Goal: Task Accomplishment & Management: Use online tool/utility

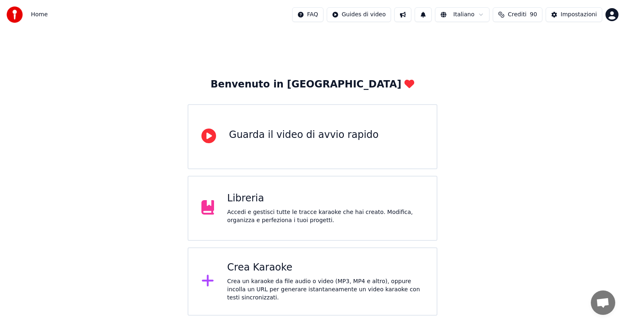
click at [334, 274] on div "Crea Karaoke" at bounding box center [325, 267] width 196 height 13
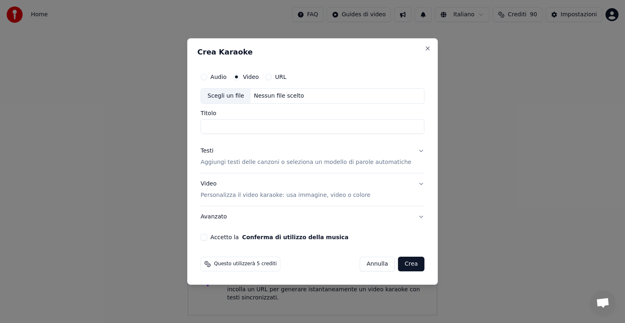
click at [272, 91] on div "Scegli un file Nessun file scelto" at bounding box center [313, 95] width 224 height 15
click at [207, 75] on button "Audio" at bounding box center [204, 77] width 7 height 7
click at [290, 97] on div "Nessun file scelto" at bounding box center [279, 96] width 57 height 8
type input "**********"
click at [412, 150] on button "Testi Aggiungi testi delle canzoni o seleziona un modello di parole automatiche" at bounding box center [313, 156] width 224 height 33
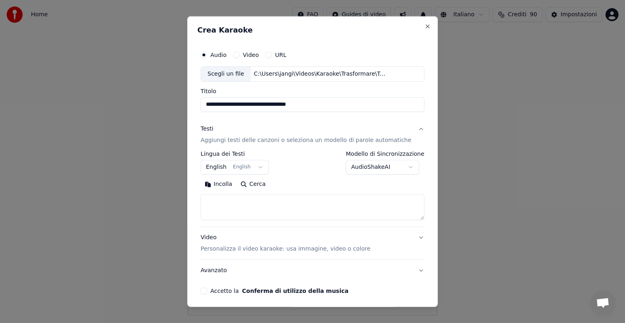
click at [261, 167] on button "English English" at bounding box center [235, 167] width 68 height 15
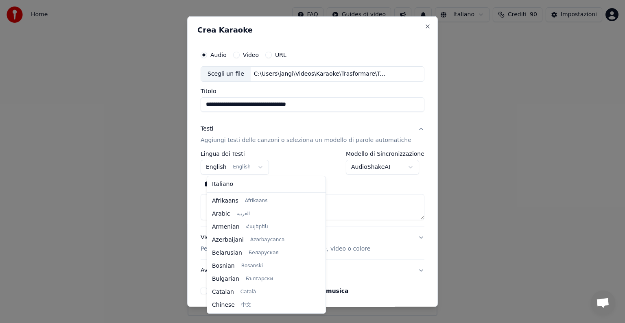
scroll to position [65, 0]
select select "**"
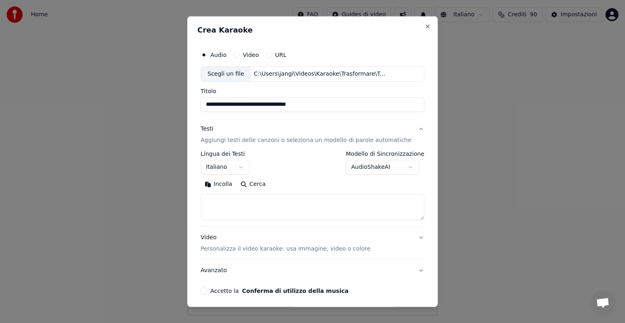
click at [227, 205] on textarea at bounding box center [313, 207] width 224 height 26
click at [226, 185] on button "Incolla" at bounding box center [219, 184] width 36 height 13
click at [407, 236] on button "Video Personalizza il video karaoke: usa immagine, video o colore" at bounding box center [313, 243] width 224 height 33
type textarea "**********"
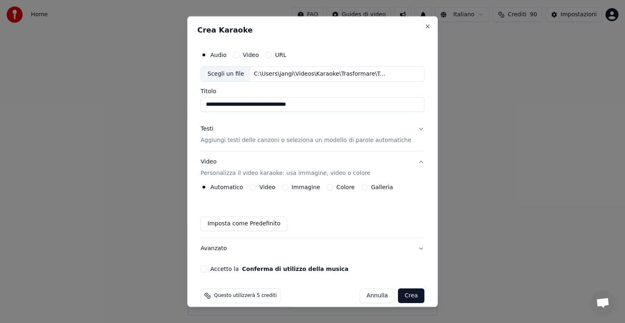
click at [287, 187] on button "Immagine" at bounding box center [285, 187] width 7 height 7
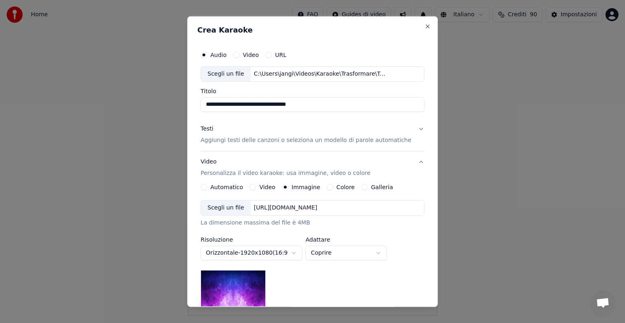
click at [321, 207] on div "[URL][DOMAIN_NAME]" at bounding box center [286, 208] width 70 height 8
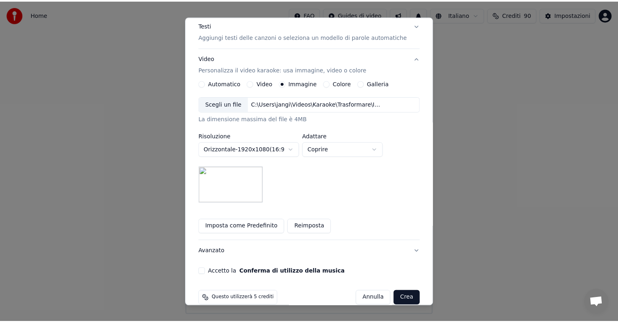
scroll to position [116, 0]
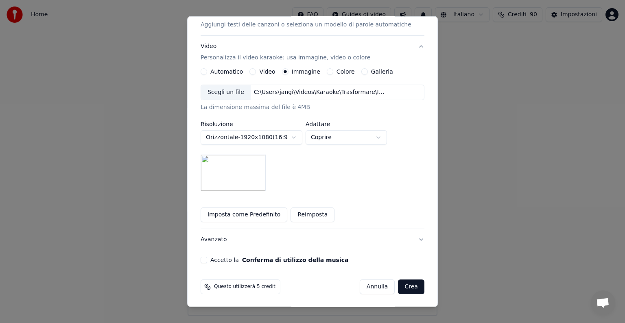
click at [207, 259] on button "Accetto la Conferma di utilizzo della musica" at bounding box center [204, 260] width 7 height 7
click at [399, 282] on button "Crea" at bounding box center [411, 286] width 26 height 15
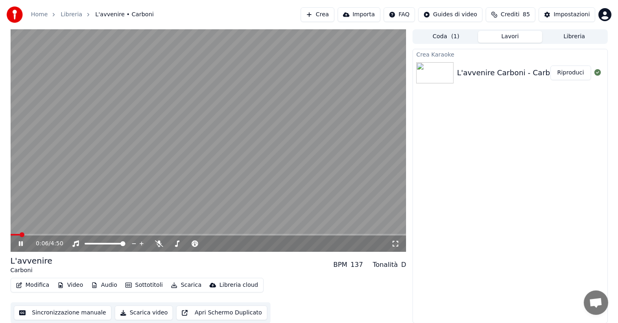
click at [20, 242] on icon at bounding box center [21, 243] width 4 height 5
click at [113, 285] on button "Audio" at bounding box center [104, 284] width 33 height 11
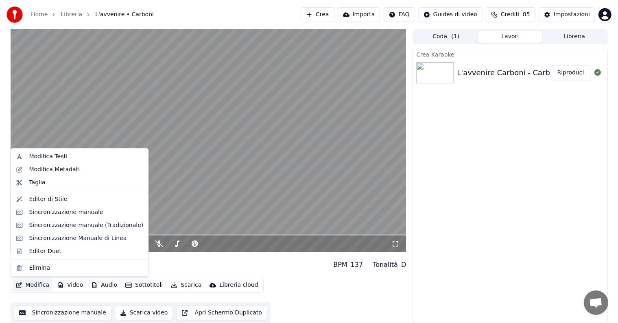
click at [30, 288] on button "Modifica" at bounding box center [33, 284] width 40 height 11
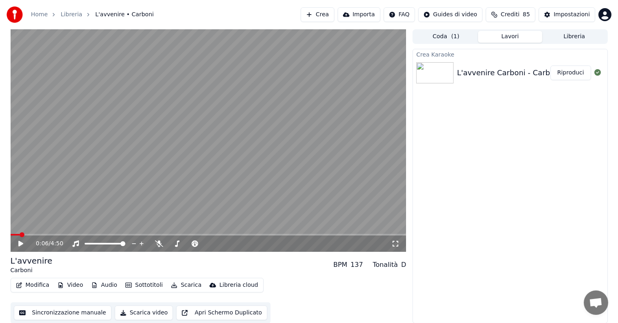
click at [30, 288] on button "Modifica" at bounding box center [33, 284] width 40 height 11
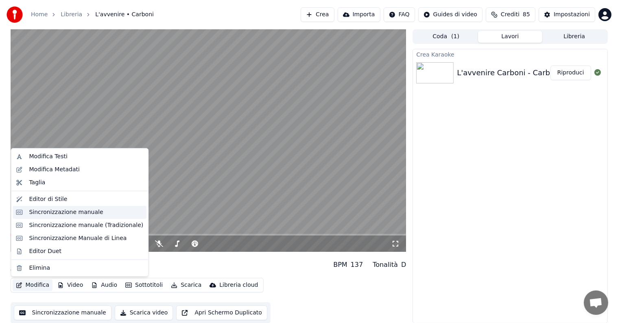
click at [65, 216] on div "Sincronizzazione manuale" at bounding box center [66, 212] width 74 height 8
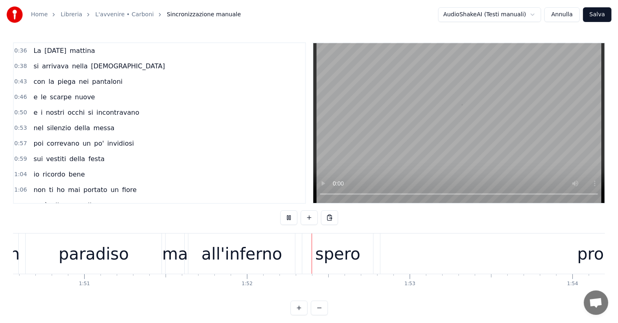
scroll to position [0, 18137]
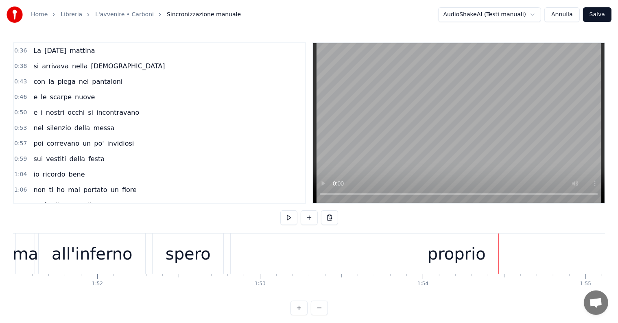
click at [414, 262] on div "proprio" at bounding box center [456, 253] width 451 height 40
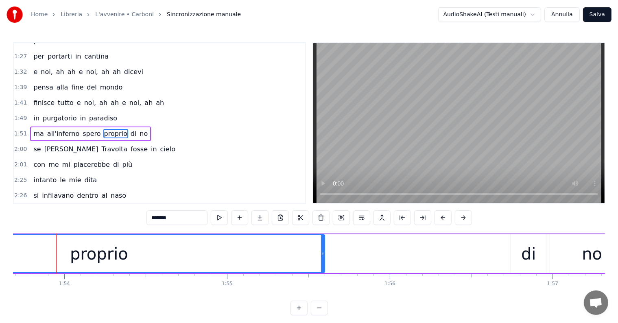
scroll to position [0, 18362]
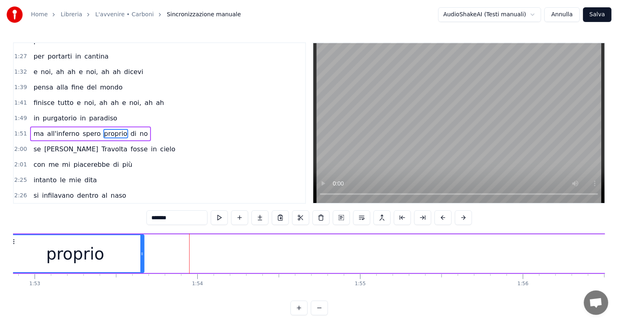
drag, startPoint x: 457, startPoint y: 243, endPoint x: 143, endPoint y: 238, distance: 313.6
click at [143, 238] on div at bounding box center [141, 253] width 3 height 37
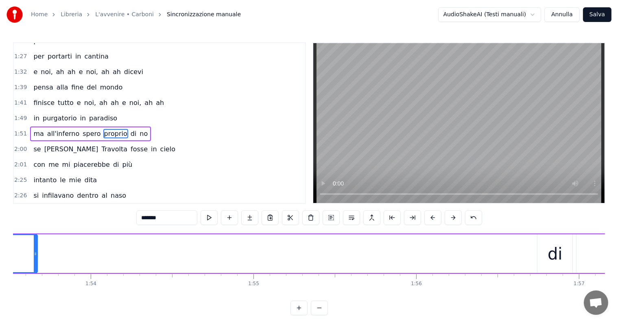
scroll to position [0, 18495]
click at [537, 261] on div "di" at bounding box center [528, 253] width 35 height 39
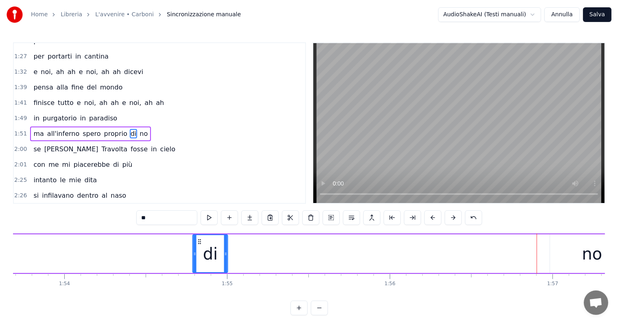
drag, startPoint x: 517, startPoint y: 240, endPoint x: 198, endPoint y: 243, distance: 318.1
click at [198, 243] on icon at bounding box center [199, 241] width 7 height 7
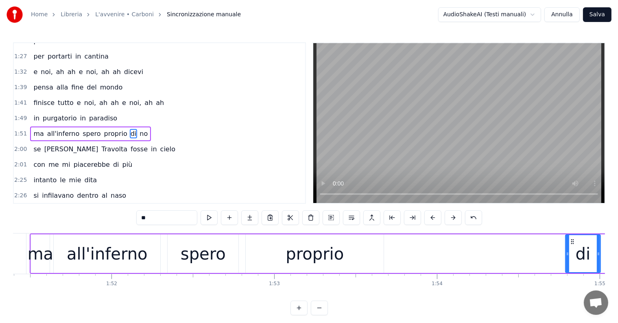
click at [219, 253] on div "spero" at bounding box center [203, 254] width 45 height 24
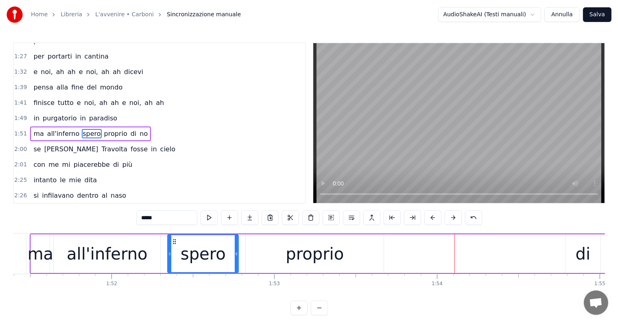
click at [137, 259] on div "all'inferno" at bounding box center [107, 254] width 81 height 24
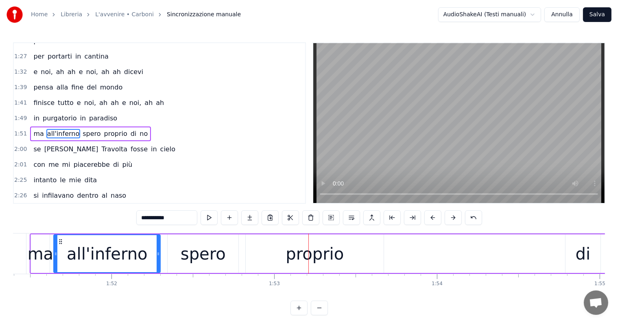
click at [310, 258] on div "proprio" at bounding box center [315, 254] width 58 height 24
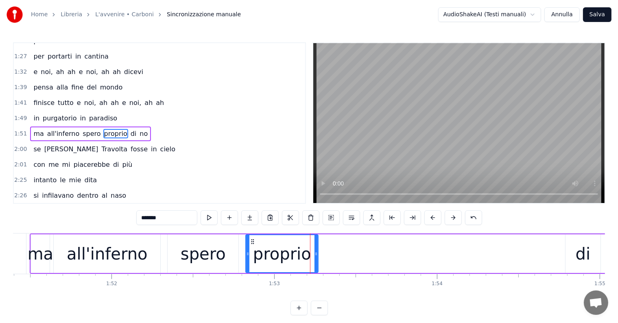
drag, startPoint x: 382, startPoint y: 247, endPoint x: 316, endPoint y: 247, distance: 65.5
click at [316, 247] on div at bounding box center [315, 253] width 3 height 37
click at [193, 249] on div "spero" at bounding box center [203, 254] width 45 height 24
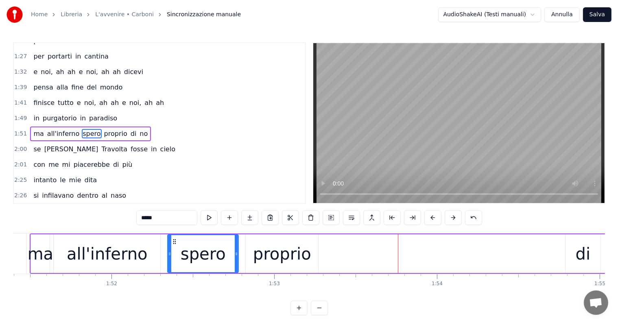
click at [586, 256] on div "di" at bounding box center [583, 254] width 15 height 24
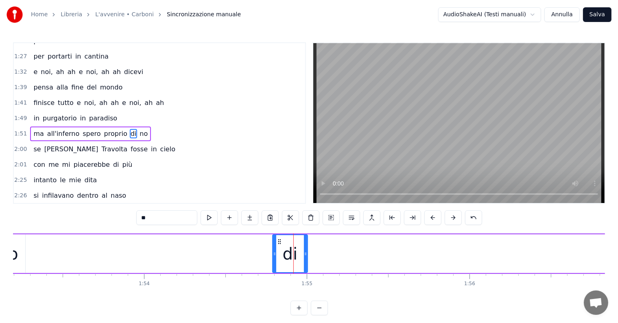
scroll to position [0, 18309]
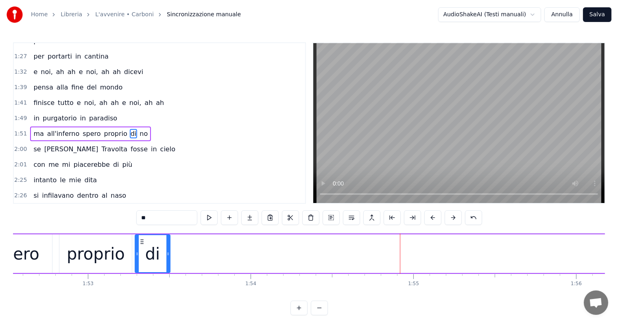
drag, startPoint x: 384, startPoint y: 241, endPoint x: 140, endPoint y: 238, distance: 244.1
click at [140, 238] on icon at bounding box center [142, 241] width 7 height 7
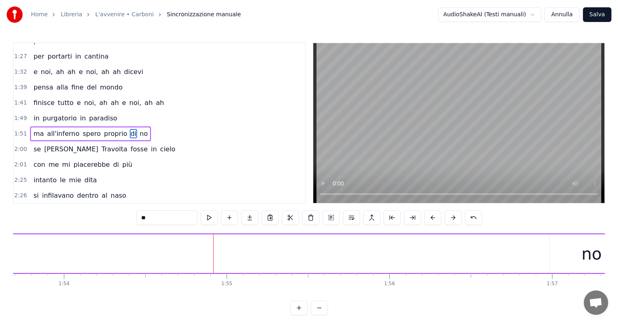
scroll to position [0, 18628]
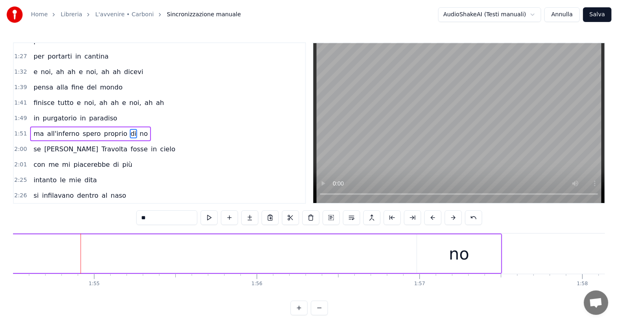
click at [463, 255] on div "no" at bounding box center [459, 254] width 20 height 24
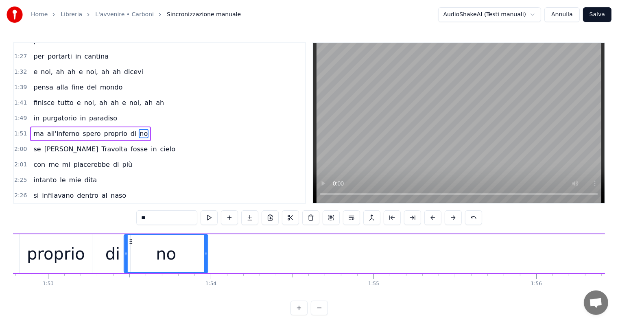
scroll to position [0, 18349]
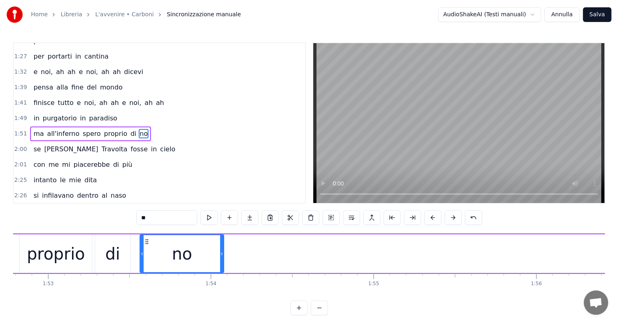
drag, startPoint x: 423, startPoint y: 239, endPoint x: 146, endPoint y: 249, distance: 276.7
click at [146, 249] on div "no" at bounding box center [181, 253] width 83 height 37
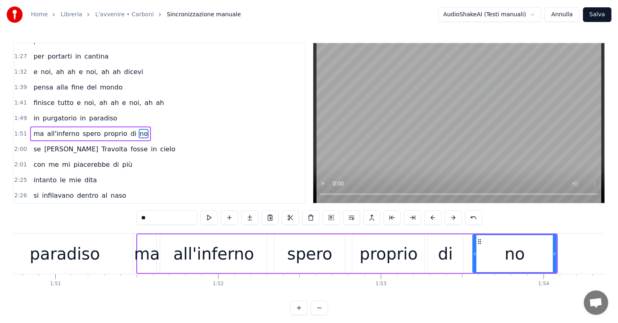
scroll to position [0, 17910]
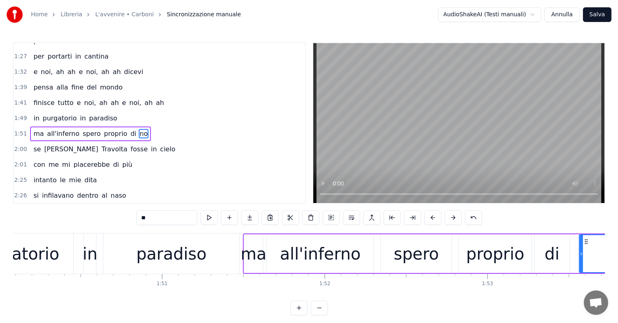
click at [244, 251] on div "ma" at bounding box center [254, 254] width 26 height 24
type input "**"
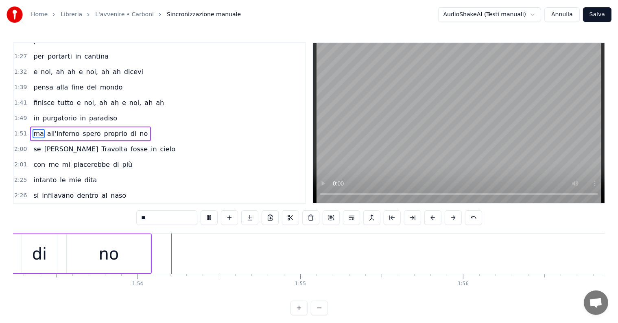
scroll to position [0, 18433]
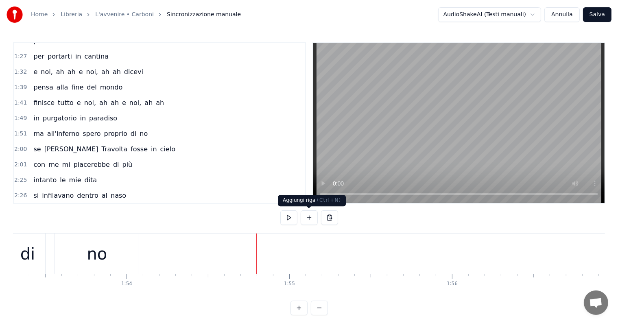
click at [310, 216] on button at bounding box center [309, 217] width 17 height 15
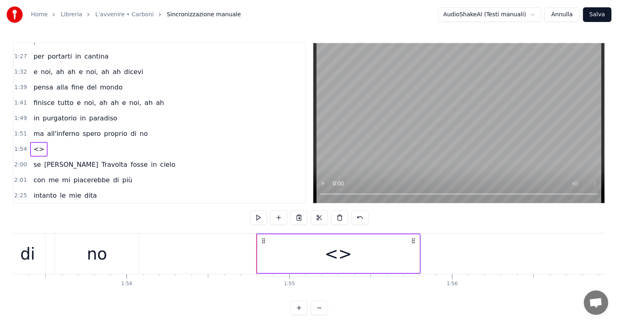
click at [334, 253] on div "<>" at bounding box center [338, 254] width 27 height 24
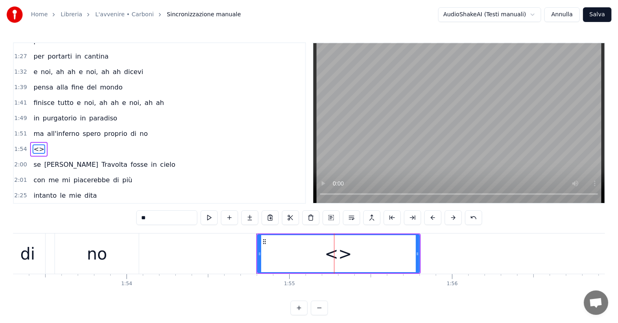
scroll to position [257, 0]
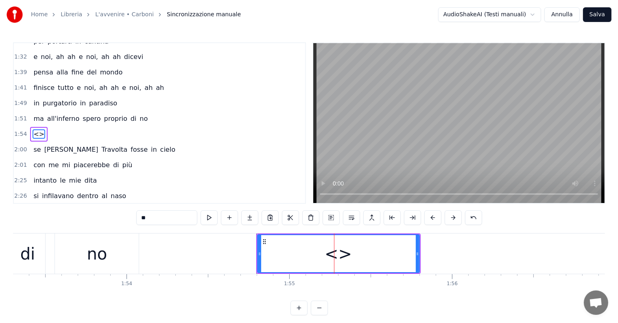
click at [353, 255] on div "<>" at bounding box center [338, 253] width 161 height 37
click at [159, 214] on input "**" at bounding box center [166, 217] width 61 height 15
type input "*"
type input "**"
click at [239, 229] on div "0:36 La [DATE] mattina 0:38 si arrivava nella chiesa 0:43 con la piega nei pant…" at bounding box center [309, 178] width 592 height 273
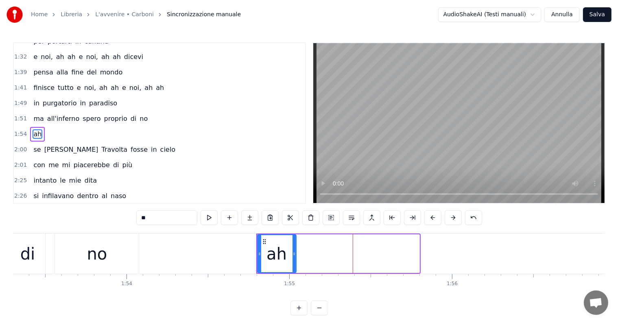
drag, startPoint x: 418, startPoint y: 252, endPoint x: 296, endPoint y: 251, distance: 122.4
click at [296, 251] on icon at bounding box center [293, 254] width 3 height 7
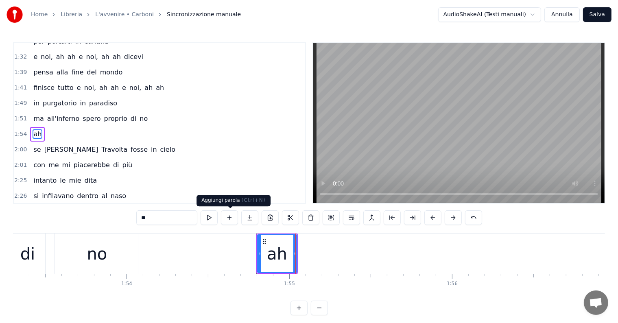
click at [233, 218] on button at bounding box center [229, 217] width 17 height 15
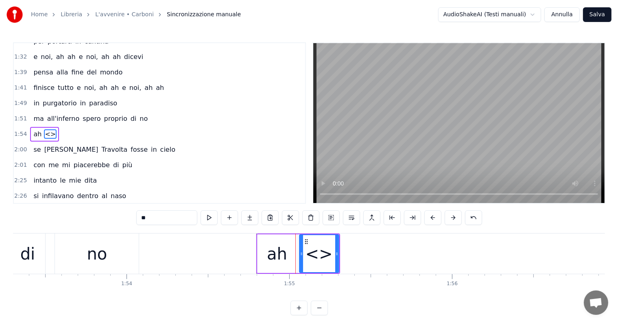
click at [181, 219] on input "**" at bounding box center [166, 217] width 61 height 15
type input "*"
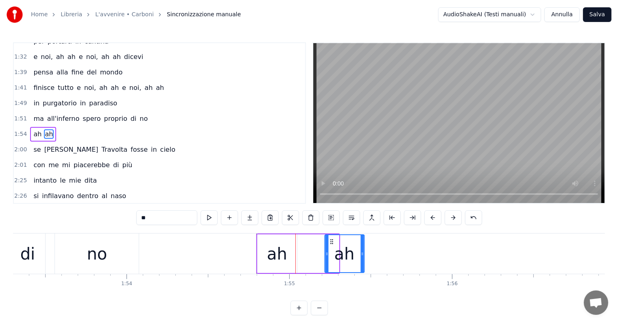
drag, startPoint x: 306, startPoint y: 238, endPoint x: 332, endPoint y: 239, distance: 26.0
click at [332, 239] on icon at bounding box center [331, 241] width 7 height 7
click at [83, 253] on div "no" at bounding box center [97, 253] width 84 height 40
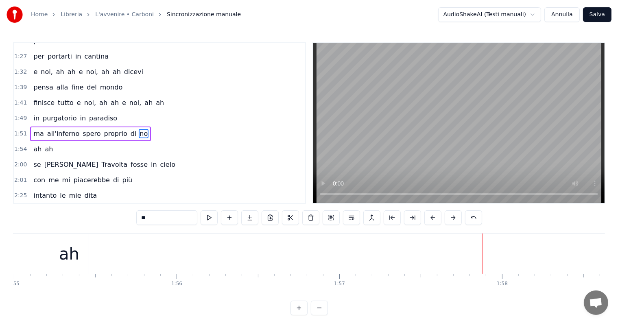
scroll to position [0, 18682]
click at [44, 253] on div "ah" at bounding box center [27, 253] width 39 height 40
type input "**"
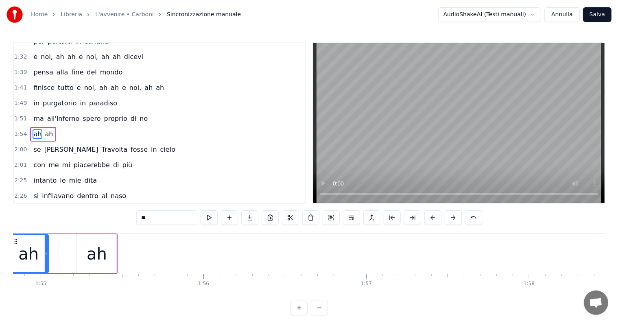
scroll to position [0, 18672]
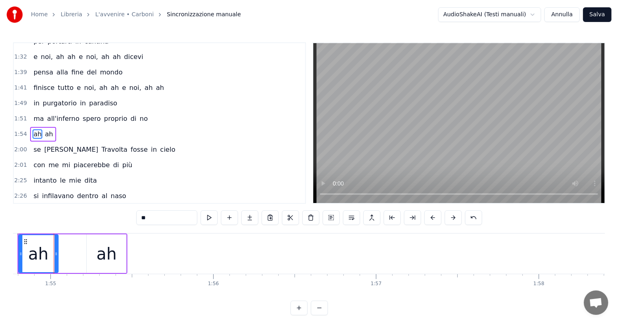
click at [115, 250] on div "ah" at bounding box center [106, 253] width 39 height 39
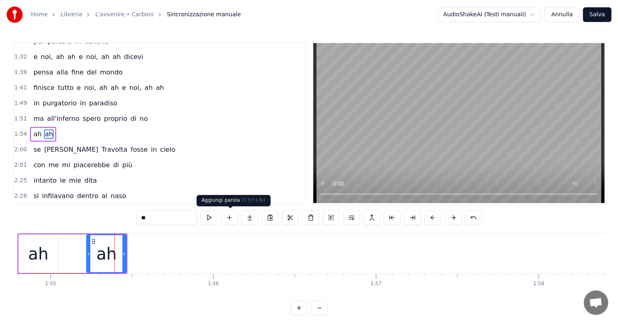
click at [229, 214] on button at bounding box center [229, 217] width 17 height 15
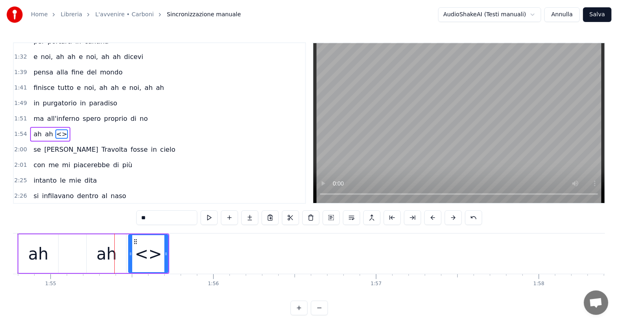
click at [161, 215] on input "**" at bounding box center [166, 217] width 61 height 15
type input "*"
type input "**"
click at [232, 218] on button at bounding box center [229, 217] width 17 height 15
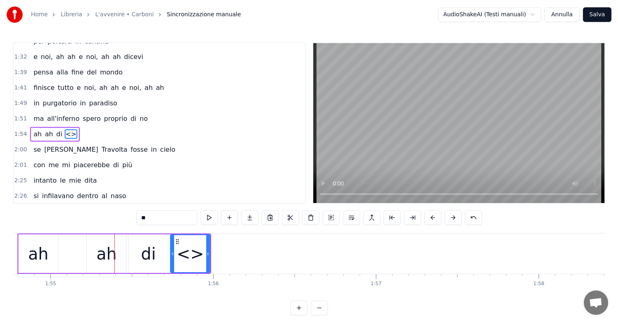
click at [172, 220] on input "**" at bounding box center [166, 217] width 61 height 15
type input "*"
type input "**"
click at [228, 218] on button at bounding box center [229, 217] width 17 height 15
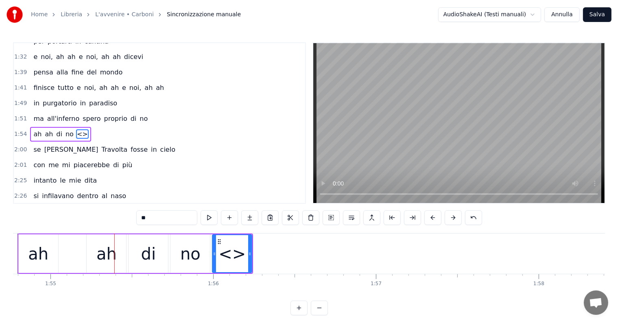
click at [176, 218] on input "**" at bounding box center [166, 217] width 61 height 15
type input "*"
type input "**"
click at [229, 217] on button at bounding box center [229, 217] width 17 height 15
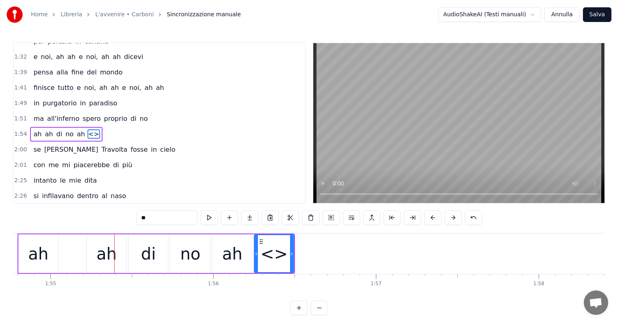
click at [168, 218] on input "**" at bounding box center [166, 217] width 61 height 15
type input "*"
click at [292, 287] on div "La [DATE] mattina si arrivava nella [DEMOGRAPHIC_DATA] con la piega nei pantalo…" at bounding box center [309, 263] width 592 height 61
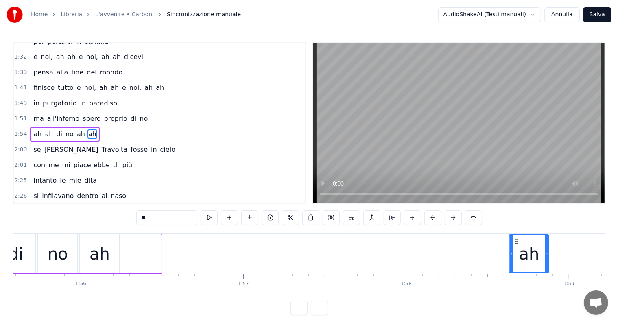
drag, startPoint x: 261, startPoint y: 241, endPoint x: 530, endPoint y: 238, distance: 269.3
click at [519, 238] on icon at bounding box center [516, 241] width 7 height 7
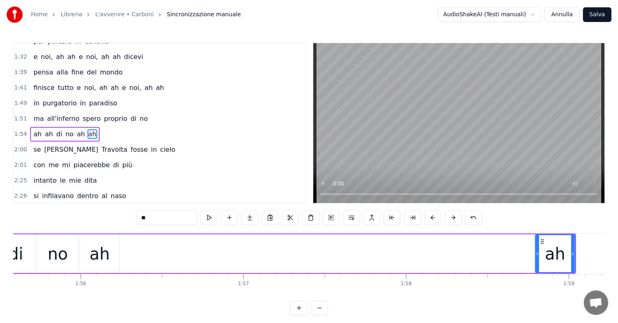
scroll to position [0, 18818]
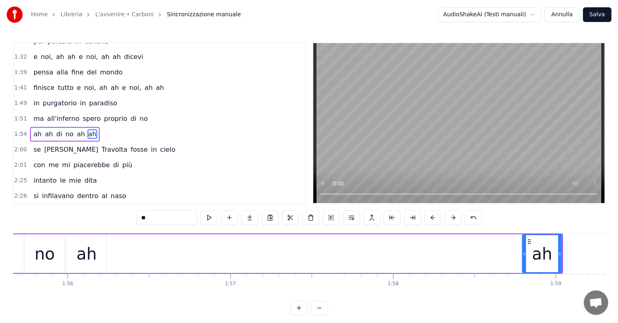
click at [85, 258] on div "ah" at bounding box center [86, 254] width 20 height 24
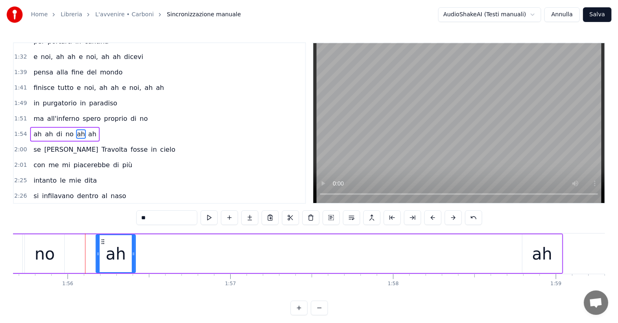
scroll to position [0, 18809]
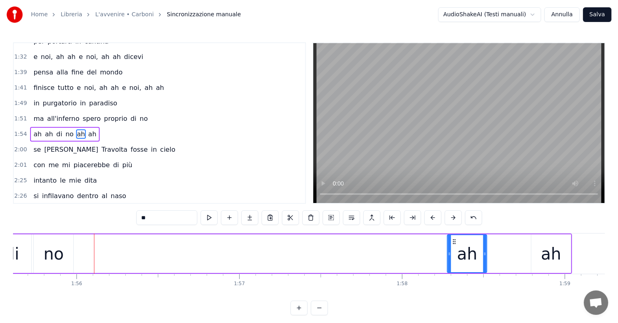
drag, startPoint x: 72, startPoint y: 241, endPoint x: 452, endPoint y: 254, distance: 380.5
click at [452, 254] on div "ah" at bounding box center [467, 253] width 39 height 37
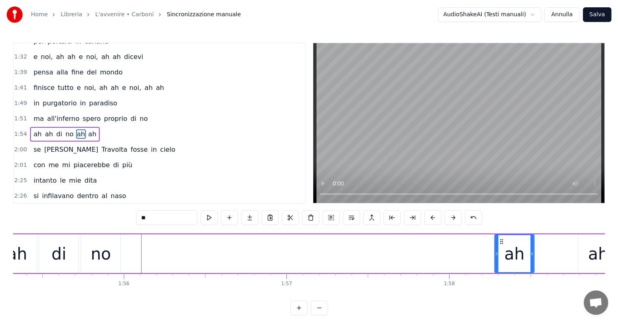
scroll to position [0, 18655]
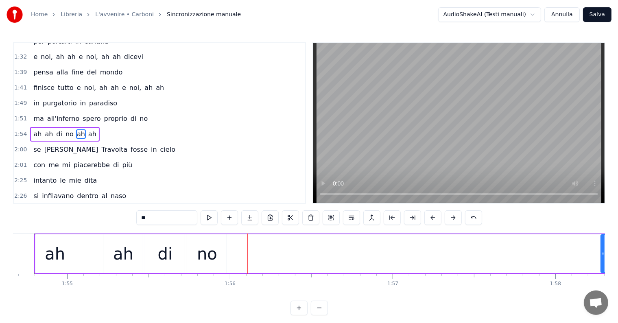
click at [220, 259] on div "no" at bounding box center [206, 253] width 39 height 39
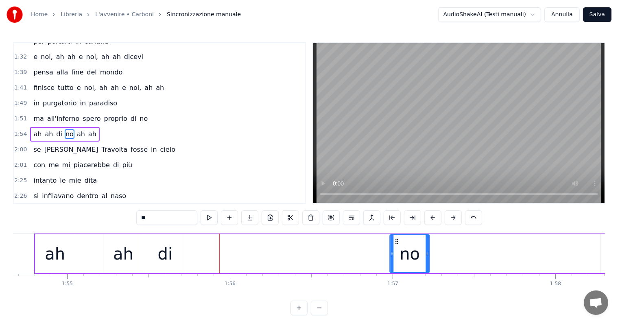
drag, startPoint x: 193, startPoint y: 241, endPoint x: 396, endPoint y: 248, distance: 202.7
click at [396, 248] on div "no" at bounding box center [409, 253] width 39 height 37
click at [169, 258] on div "di" at bounding box center [165, 254] width 15 height 24
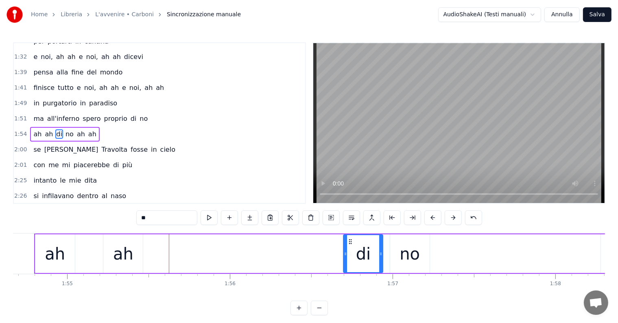
drag, startPoint x: 152, startPoint y: 242, endPoint x: 350, endPoint y: 241, distance: 198.1
click at [350, 241] on icon at bounding box center [350, 241] width 7 height 7
click at [405, 246] on div "no" at bounding box center [409, 254] width 20 height 24
type input "**"
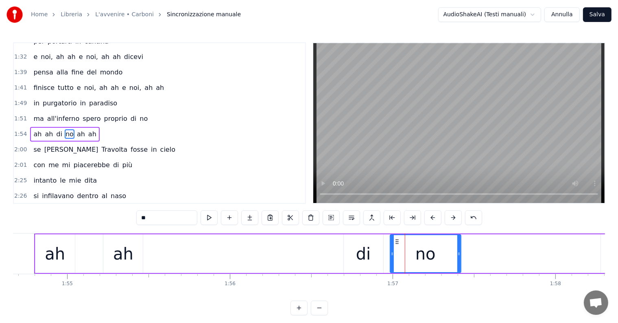
drag, startPoint x: 426, startPoint y: 252, endPoint x: 460, endPoint y: 249, distance: 33.5
click at [460, 249] on div at bounding box center [458, 253] width 3 height 37
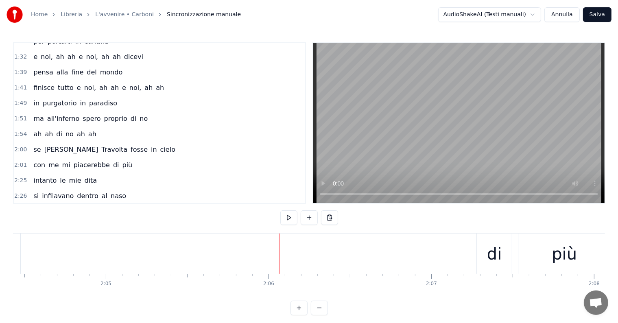
scroll to position [0, 20092]
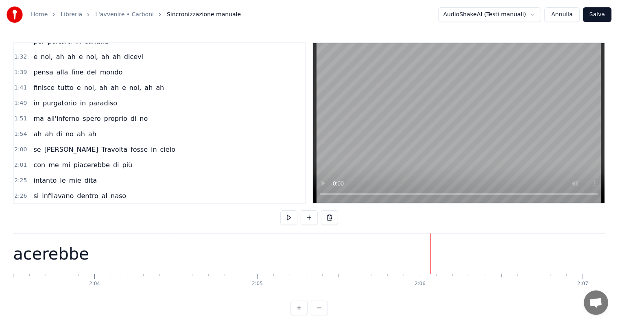
click at [125, 248] on div "piacerebbe" at bounding box center [43, 253] width 256 height 40
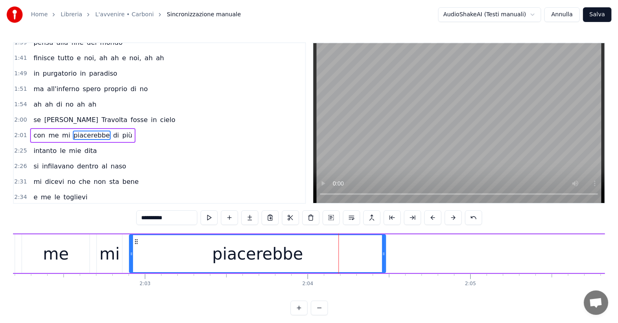
scroll to position [0, 19799]
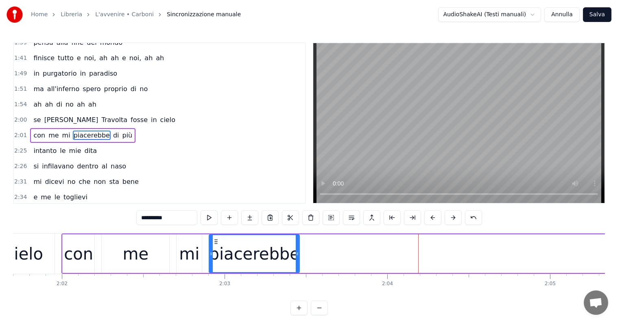
drag, startPoint x: 464, startPoint y: 246, endPoint x: 298, endPoint y: 246, distance: 165.9
click at [298, 246] on div at bounding box center [297, 253] width 3 height 37
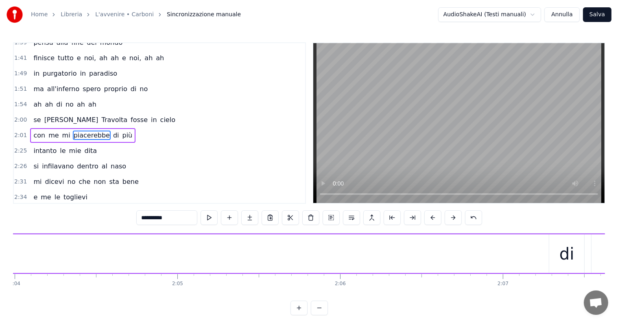
scroll to position [0, 20358]
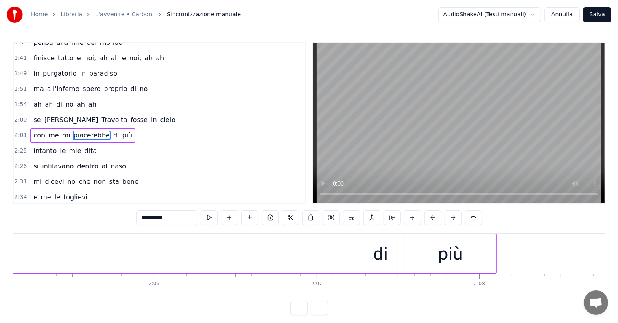
click at [380, 250] on div "di" at bounding box center [380, 254] width 15 height 24
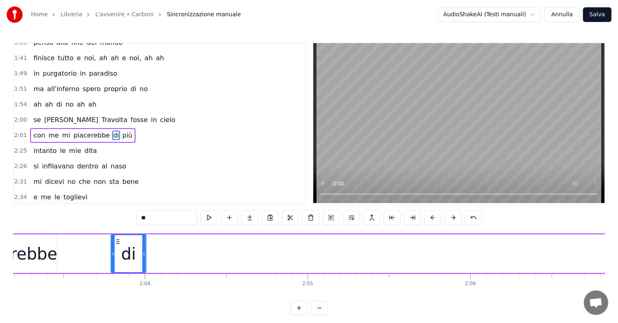
drag, startPoint x: 368, startPoint y: 242, endPoint x: 104, endPoint y: 257, distance: 264.8
click at [111, 257] on div "di" at bounding box center [128, 253] width 34 height 37
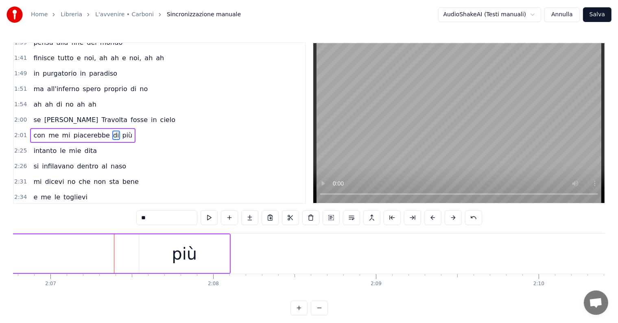
scroll to position [0, 20571]
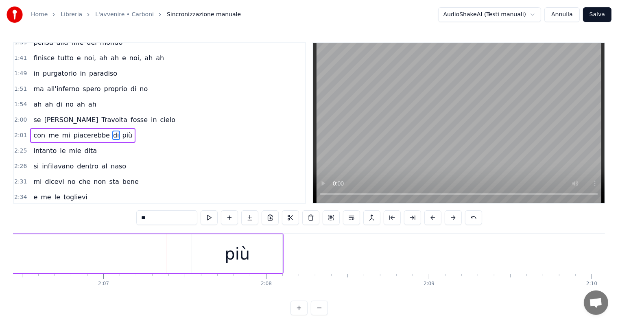
click at [240, 257] on div "più" at bounding box center [237, 254] width 25 height 24
type input "***"
drag, startPoint x: 281, startPoint y: 249, endPoint x: 241, endPoint y: 249, distance: 40.3
click at [241, 249] on div at bounding box center [239, 253] width 3 height 37
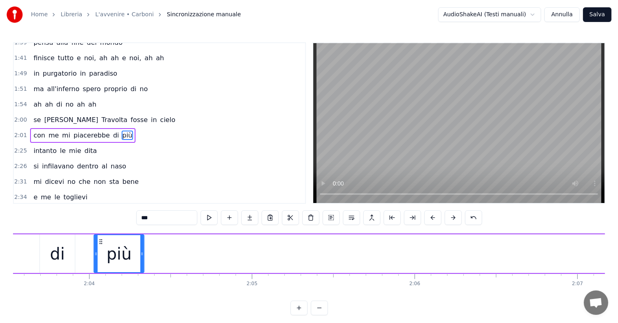
scroll to position [0, 20087]
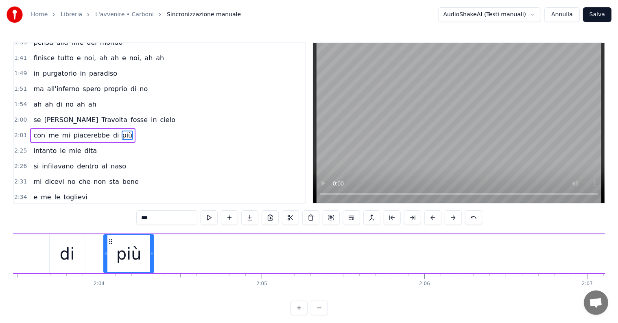
drag, startPoint x: 333, startPoint y: 242, endPoint x: 108, endPoint y: 244, distance: 224.5
click at [108, 244] on icon at bounding box center [111, 241] width 7 height 7
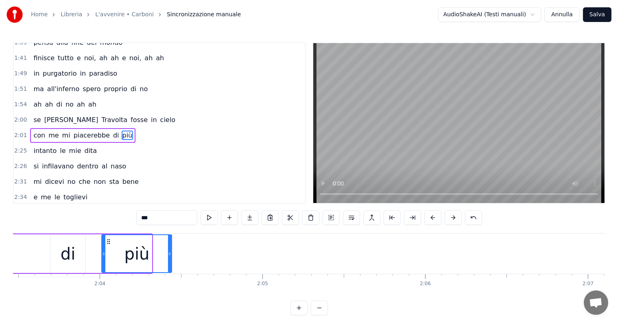
drag, startPoint x: 149, startPoint y: 248, endPoint x: 169, endPoint y: 248, distance: 19.9
click at [169, 248] on div at bounding box center [169, 253] width 3 height 37
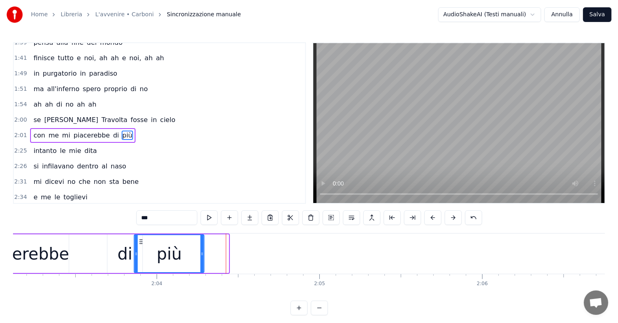
scroll to position [0, 20029]
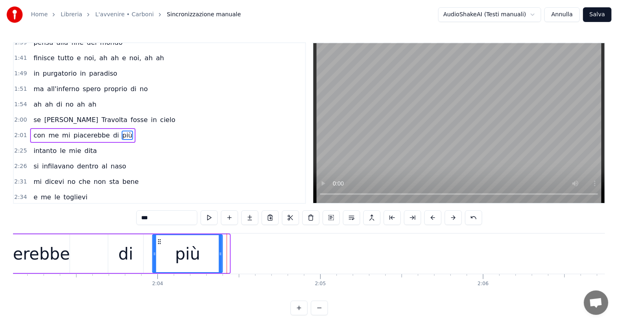
drag, startPoint x: 108, startPoint y: 240, endPoint x: 159, endPoint y: 245, distance: 51.1
click at [159, 245] on div "più" at bounding box center [187, 253] width 69 height 37
click at [30, 128] on div "con me mi piacerebbe di più" at bounding box center [82, 135] width 105 height 15
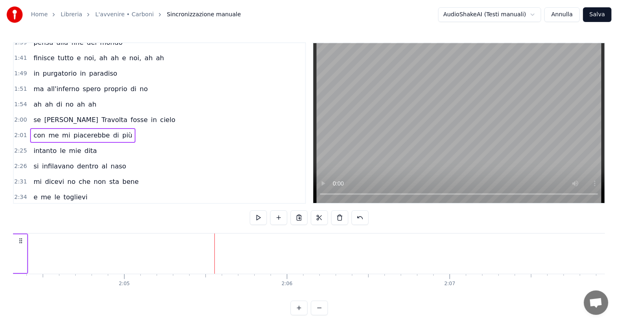
scroll to position [0, 20146]
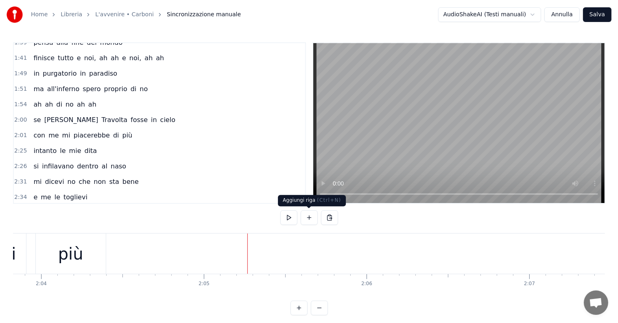
click at [307, 215] on button at bounding box center [309, 217] width 17 height 15
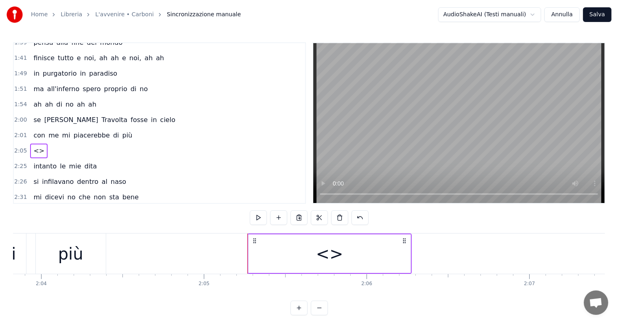
click at [312, 250] on div "<>" at bounding box center [330, 253] width 162 height 39
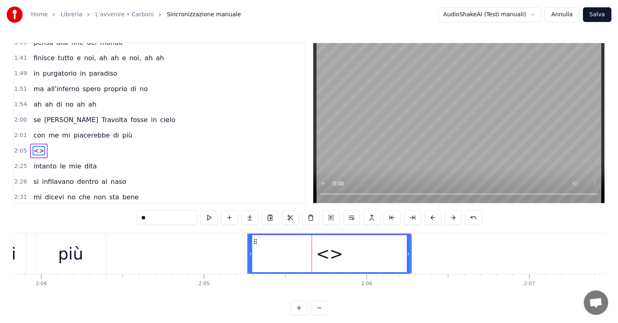
scroll to position [301, 0]
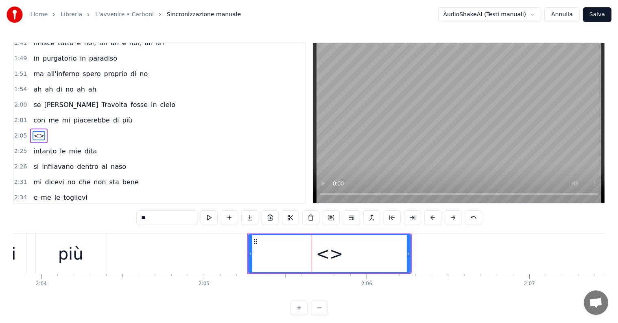
click at [167, 218] on input "**" at bounding box center [166, 217] width 61 height 15
type input "*"
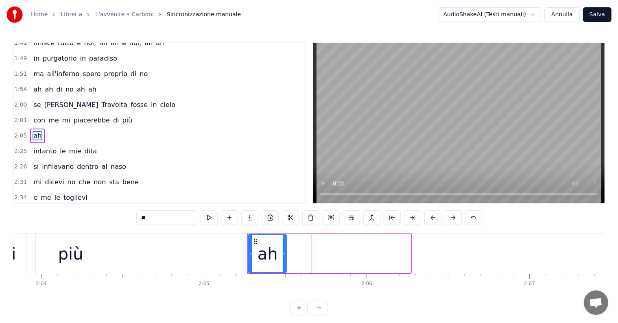
drag, startPoint x: 409, startPoint y: 243, endPoint x: 284, endPoint y: 253, distance: 124.8
click at [284, 253] on div at bounding box center [284, 253] width 3 height 37
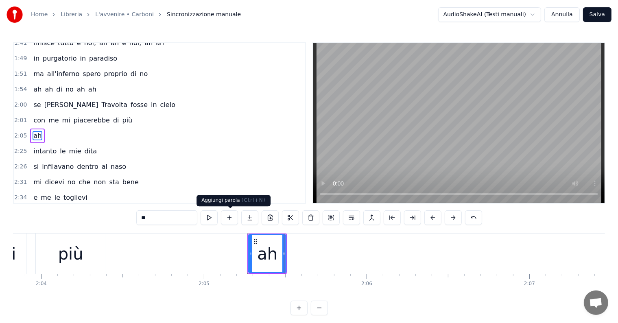
type input "**"
click at [231, 217] on button at bounding box center [229, 217] width 17 height 15
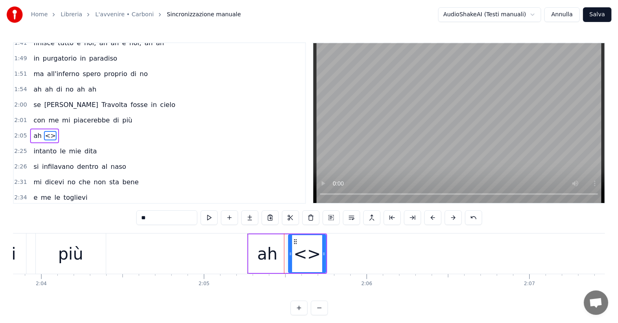
click at [166, 218] on input "**" at bounding box center [166, 217] width 61 height 15
type input "*"
type input "**"
click at [235, 216] on button at bounding box center [229, 217] width 17 height 15
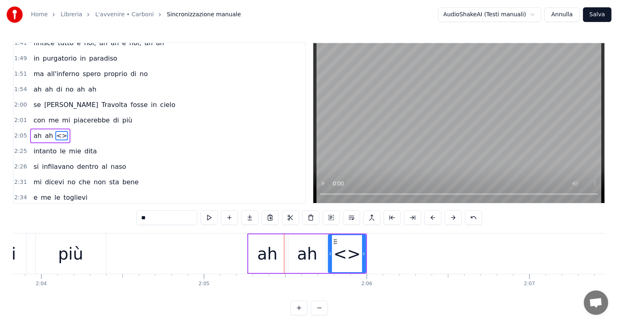
click at [182, 218] on input "**" at bounding box center [166, 217] width 61 height 15
type input "*"
type input "**"
click at [229, 216] on button at bounding box center [229, 217] width 17 height 15
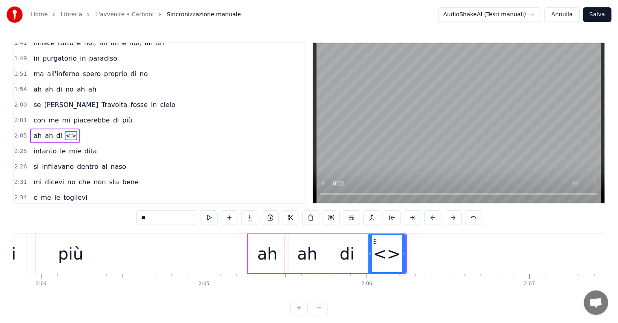
click at [168, 218] on input "**" at bounding box center [166, 217] width 61 height 15
type input "*"
type input "***"
click at [231, 215] on button at bounding box center [229, 217] width 17 height 15
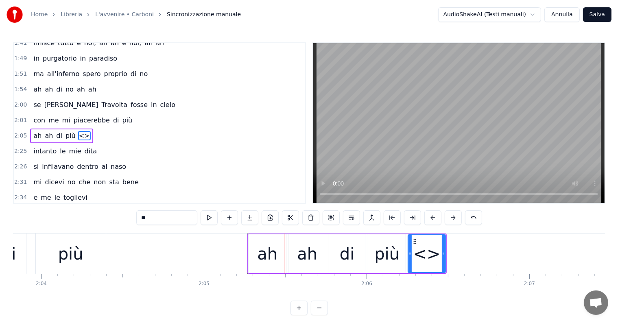
click at [165, 217] on input "**" at bounding box center [166, 217] width 61 height 15
type input "*"
type input "**"
click at [227, 216] on button at bounding box center [229, 217] width 17 height 15
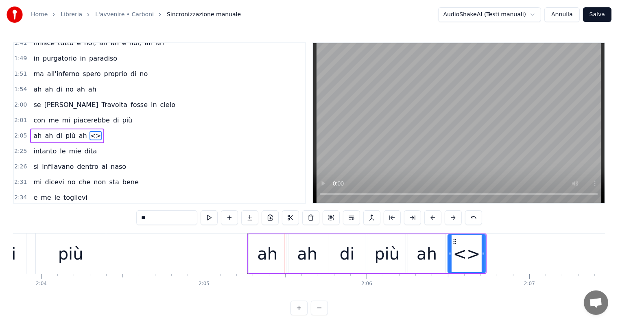
click at [181, 220] on input "**" at bounding box center [166, 217] width 61 height 15
type input "*"
type input "**"
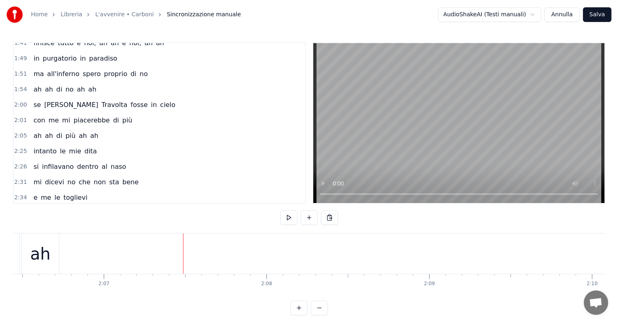
scroll to position [0, 20518]
click at [94, 263] on div "ah" at bounding box center [93, 254] width 20 height 24
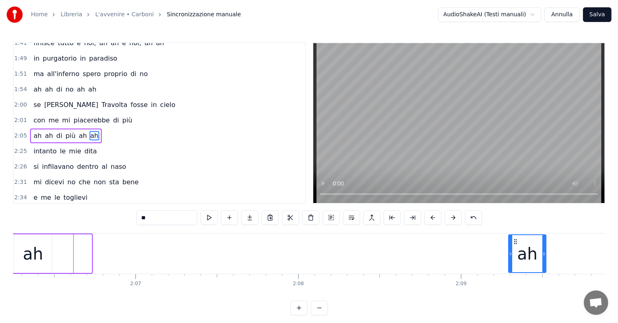
drag, startPoint x: 81, startPoint y: 239, endPoint x: 516, endPoint y: 237, distance: 434.4
click at [516, 237] on div "ah" at bounding box center [527, 253] width 37 height 37
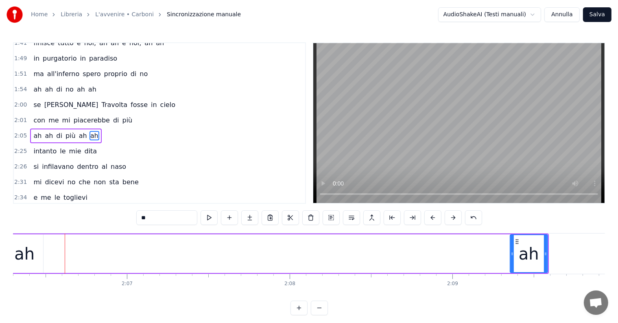
click at [22, 255] on div "ah" at bounding box center [24, 254] width 20 height 24
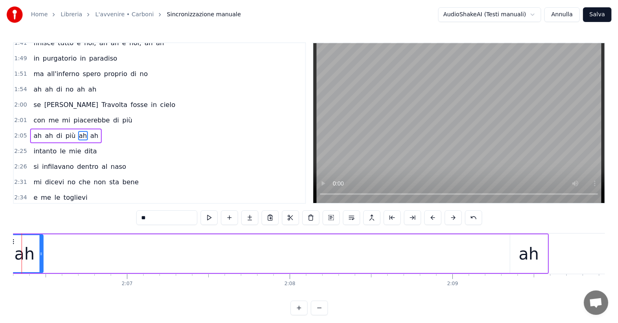
scroll to position [0, 20515]
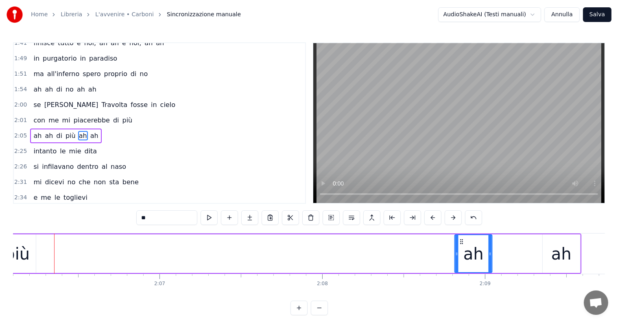
drag, startPoint x: 45, startPoint y: 240, endPoint x: 461, endPoint y: 243, distance: 416.1
click at [461, 243] on icon at bounding box center [461, 241] width 7 height 7
click at [24, 257] on div "più" at bounding box center [16, 254] width 25 height 24
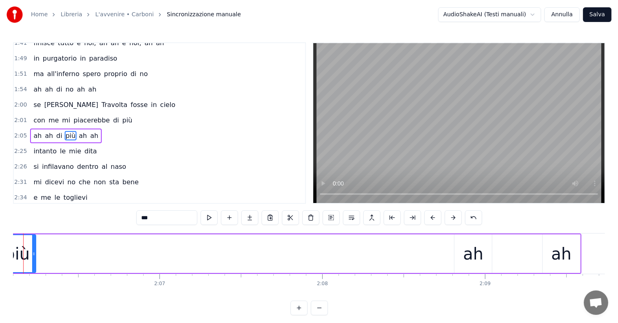
scroll to position [0, 20484]
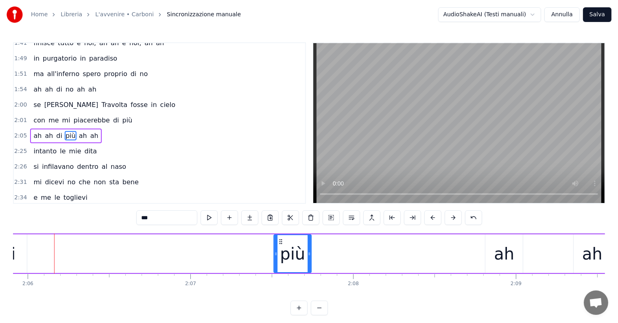
drag, startPoint x: 36, startPoint y: 240, endPoint x: 280, endPoint y: 238, distance: 244.4
click at [280, 238] on icon at bounding box center [280, 241] width 7 height 7
drag, startPoint x: 308, startPoint y: 246, endPoint x: 366, endPoint y: 244, distance: 58.2
click at [366, 244] on div at bounding box center [367, 253] width 3 height 37
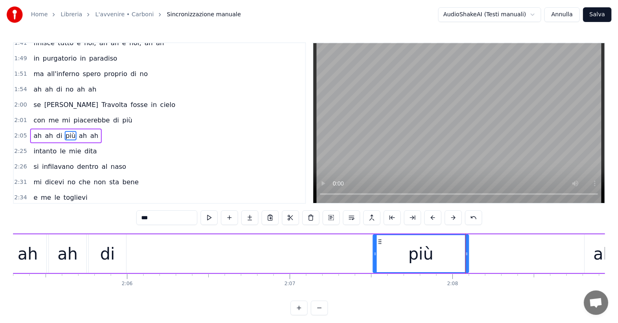
scroll to position [0, 20279]
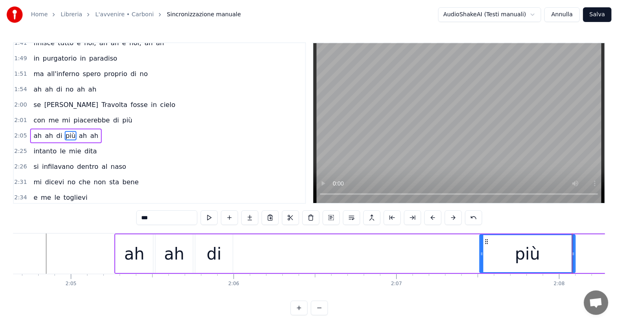
click at [220, 265] on div "di" at bounding box center [214, 254] width 15 height 24
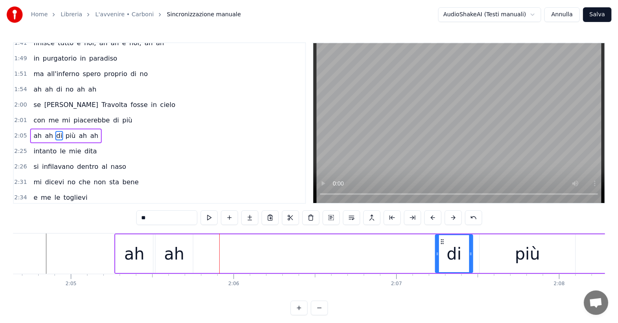
drag, startPoint x: 201, startPoint y: 241, endPoint x: 441, endPoint y: 243, distance: 239.6
click at [441, 243] on icon at bounding box center [442, 241] width 7 height 7
click at [171, 265] on div "ah" at bounding box center [174, 254] width 20 height 24
type input "**"
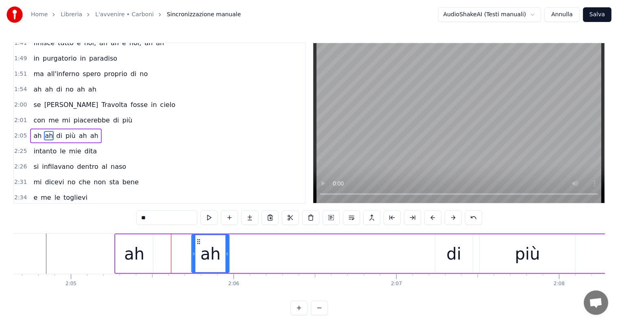
drag, startPoint x: 163, startPoint y: 240, endPoint x: 199, endPoint y: 243, distance: 36.4
click at [199, 243] on icon at bounding box center [198, 241] width 7 height 7
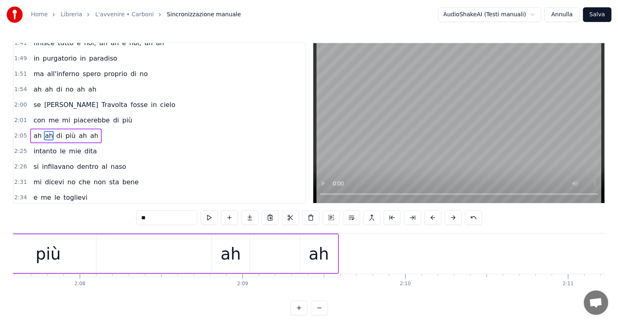
scroll to position [0, 20731]
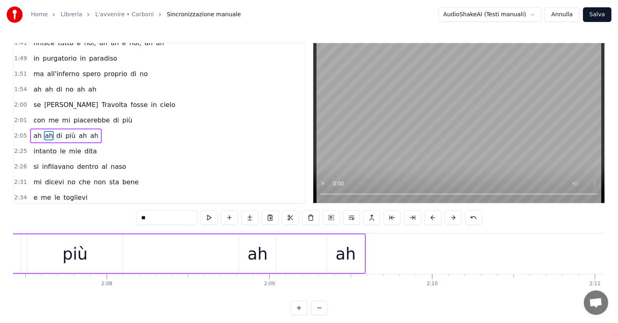
click at [332, 256] on div "ah" at bounding box center [345, 253] width 37 height 39
drag, startPoint x: 334, startPoint y: 240, endPoint x: 321, endPoint y: 240, distance: 12.6
click at [321, 240] on icon at bounding box center [321, 241] width 7 height 7
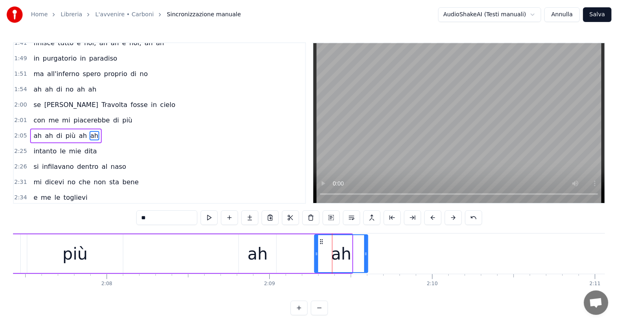
drag, startPoint x: 351, startPoint y: 254, endPoint x: 367, endPoint y: 254, distance: 15.9
click at [367, 254] on icon at bounding box center [365, 254] width 3 height 7
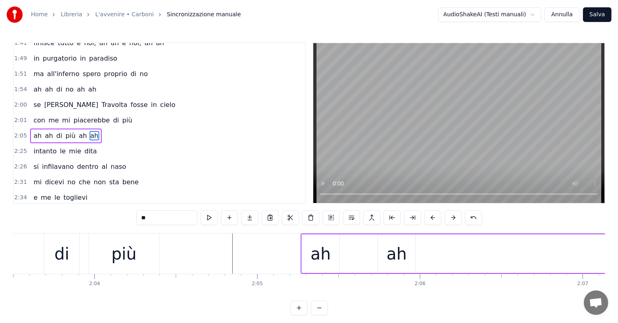
scroll to position [0, 20013]
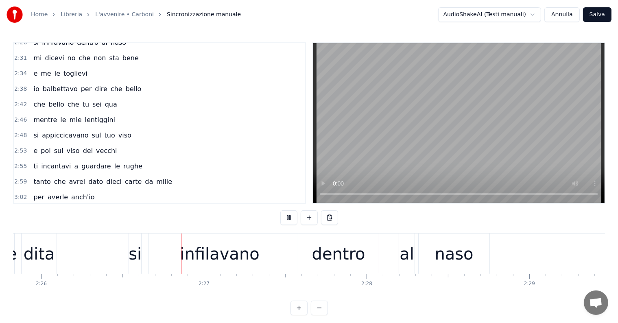
scroll to position [0, 23744]
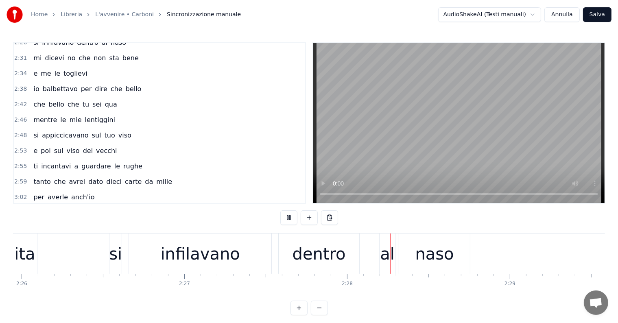
click at [339, 257] on div "dentro" at bounding box center [318, 254] width 53 height 24
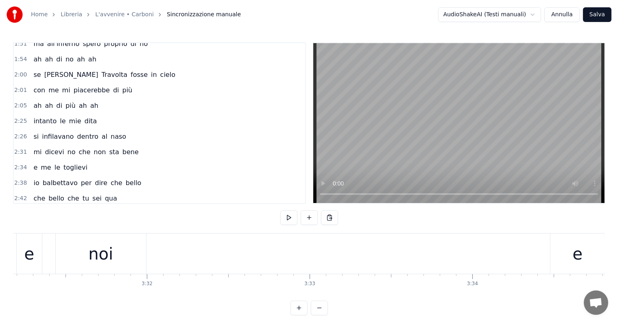
scroll to position [0, 34224]
click at [218, 246] on div "noi" at bounding box center [234, 253] width 90 height 40
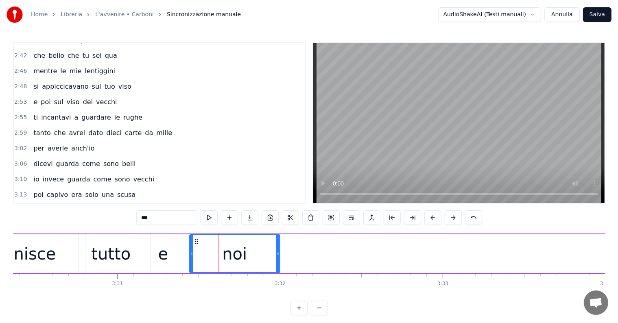
scroll to position [586, 0]
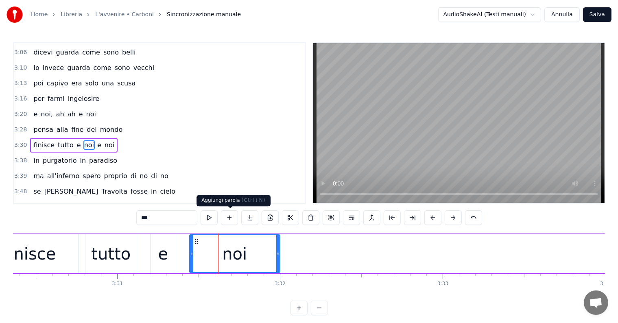
click at [231, 218] on button at bounding box center [229, 217] width 17 height 15
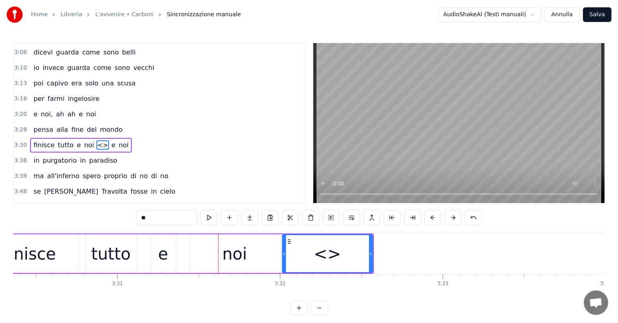
click at [177, 220] on input "**" at bounding box center [166, 217] width 61 height 15
type input "*"
type input "**"
click at [233, 219] on button at bounding box center [229, 217] width 17 height 15
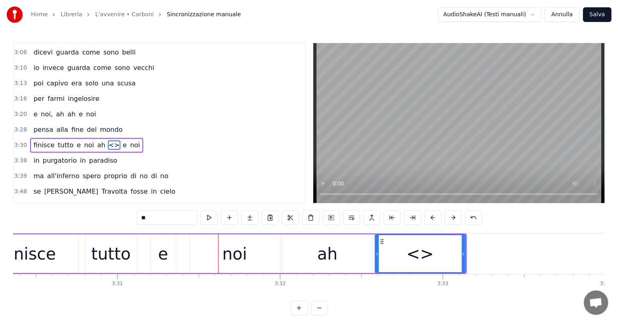
click at [157, 213] on input "**" at bounding box center [166, 217] width 61 height 15
type input "*"
drag, startPoint x: 462, startPoint y: 249, endPoint x: 416, endPoint y: 247, distance: 46.0
click at [418, 247] on div at bounding box center [419, 253] width 3 height 37
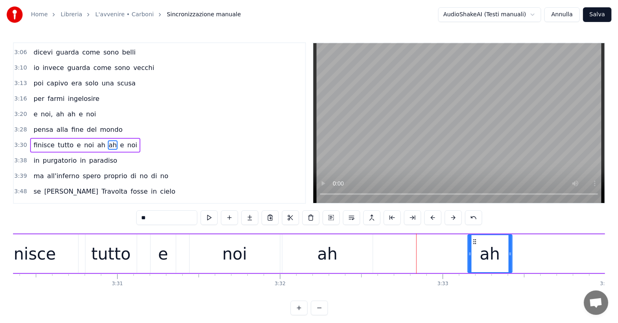
drag, startPoint x: 380, startPoint y: 240, endPoint x: 473, endPoint y: 240, distance: 92.7
click at [473, 240] on icon at bounding box center [474, 241] width 7 height 7
click at [340, 261] on div "ah" at bounding box center [327, 253] width 90 height 39
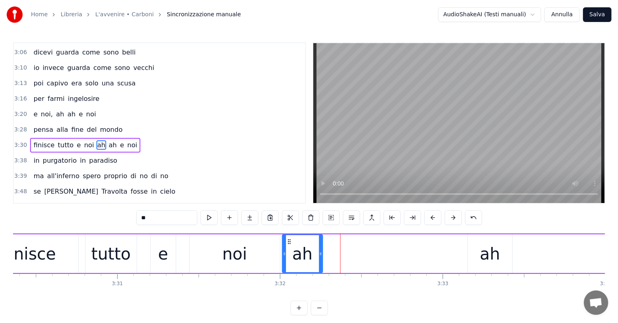
drag, startPoint x: 371, startPoint y: 252, endPoint x: 320, endPoint y: 251, distance: 50.9
click at [320, 251] on icon at bounding box center [320, 254] width 3 height 7
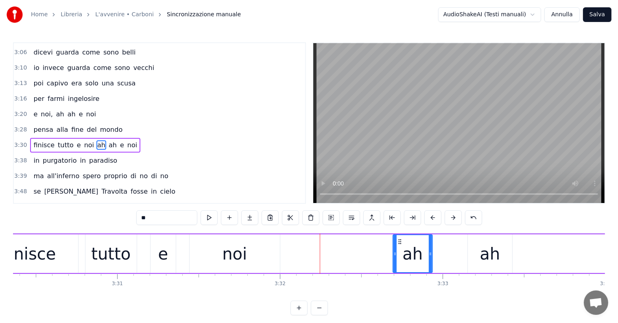
drag, startPoint x: 288, startPoint y: 239, endPoint x: 399, endPoint y: 244, distance: 110.7
click at [399, 244] on div "ah" at bounding box center [412, 253] width 39 height 37
drag, startPoint x: 430, startPoint y: 245, endPoint x: 445, endPoint y: 246, distance: 15.5
click at [445, 246] on div at bounding box center [445, 253] width 3 height 37
click at [489, 254] on div "ah" at bounding box center [490, 254] width 20 height 24
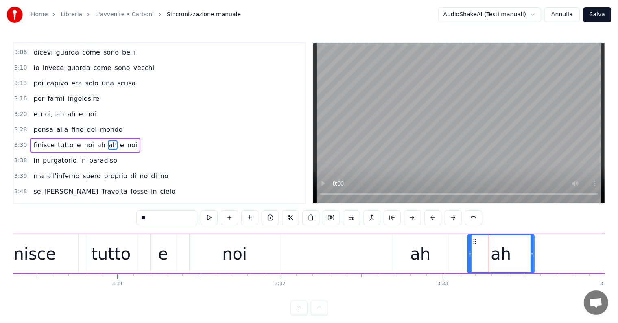
drag, startPoint x: 509, startPoint y: 244, endPoint x: 531, endPoint y: 246, distance: 22.1
click at [531, 246] on div at bounding box center [531, 253] width 3 height 37
click at [220, 252] on div "noi" at bounding box center [235, 253] width 90 height 39
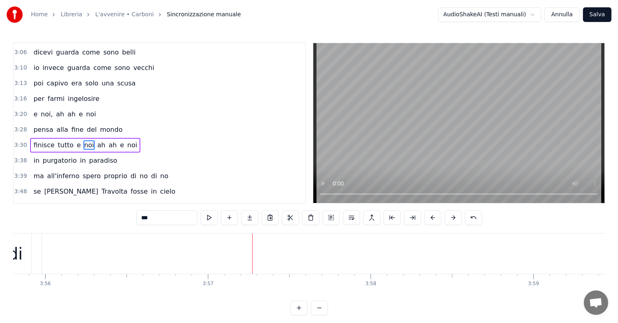
scroll to position [0, 38475]
type input "***"
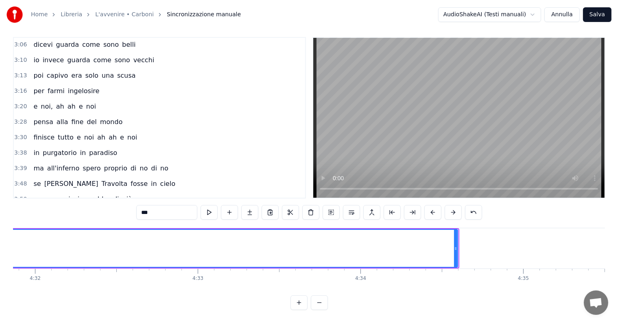
scroll to position [0, 44256]
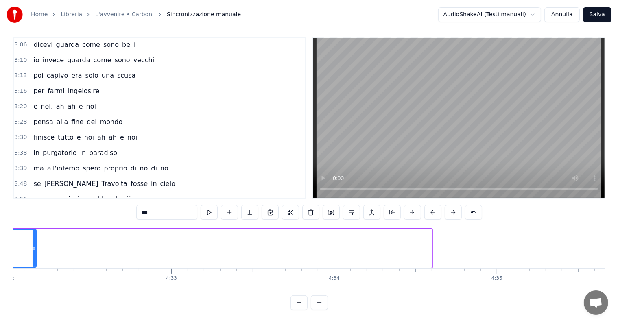
drag, startPoint x: 431, startPoint y: 229, endPoint x: 36, endPoint y: 236, distance: 395.0
click at [36, 236] on div at bounding box center [34, 248] width 3 height 37
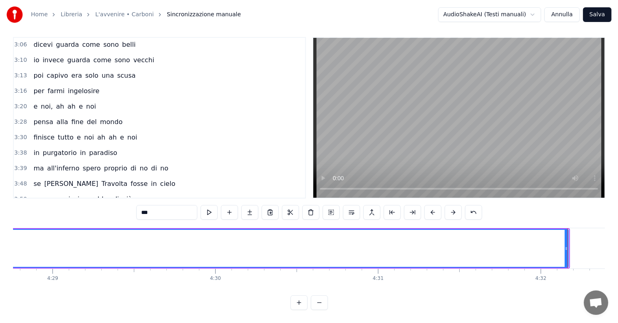
scroll to position [0, 43804]
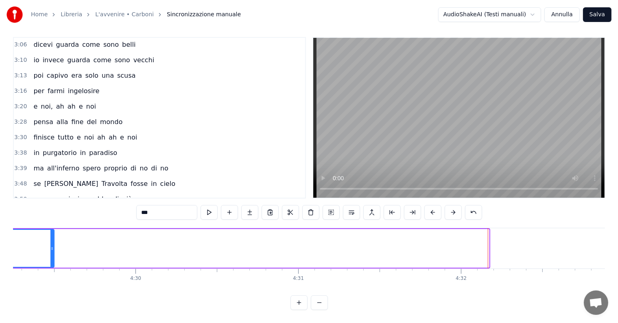
drag, startPoint x: 486, startPoint y: 229, endPoint x: 53, endPoint y: 238, distance: 432.4
click at [50, 238] on div at bounding box center [51, 248] width 3 height 37
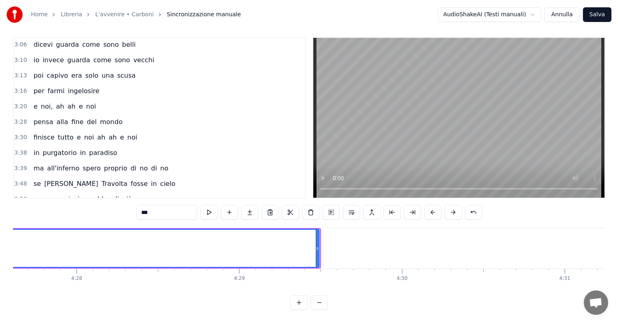
scroll to position [0, 43378]
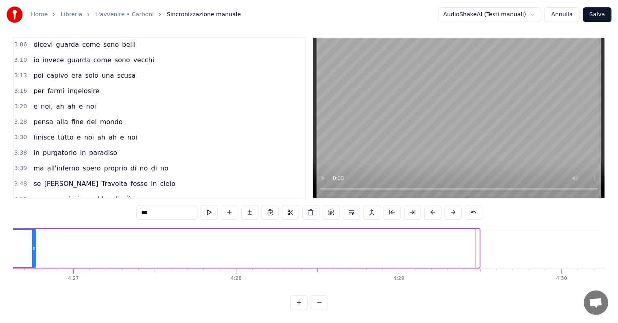
drag, startPoint x: 478, startPoint y: 232, endPoint x: 31, endPoint y: 238, distance: 446.6
click at [32, 238] on div at bounding box center [33, 248] width 3 height 37
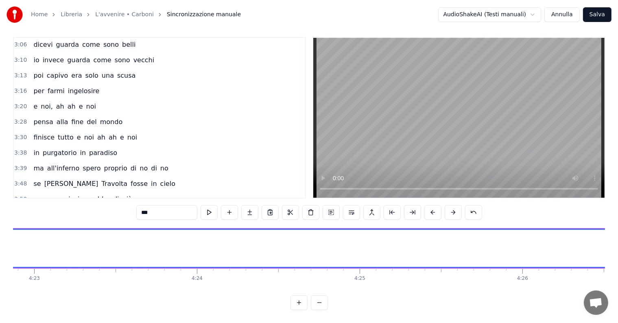
scroll to position [0, 42926]
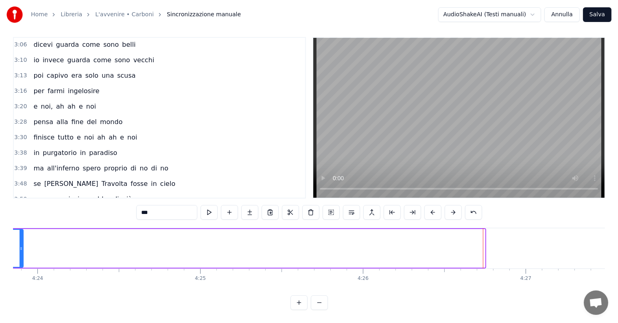
drag, startPoint x: 484, startPoint y: 230, endPoint x: 23, endPoint y: 225, distance: 461.3
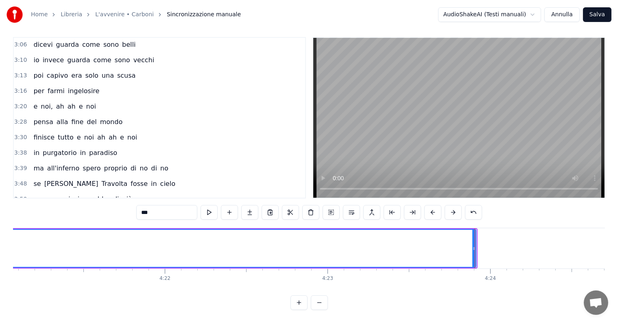
scroll to position [0, 42367]
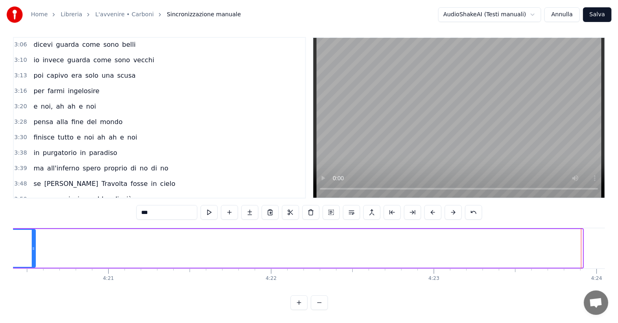
drag, startPoint x: 578, startPoint y: 228, endPoint x: 29, endPoint y: 233, distance: 549.1
click at [32, 233] on div at bounding box center [33, 248] width 3 height 37
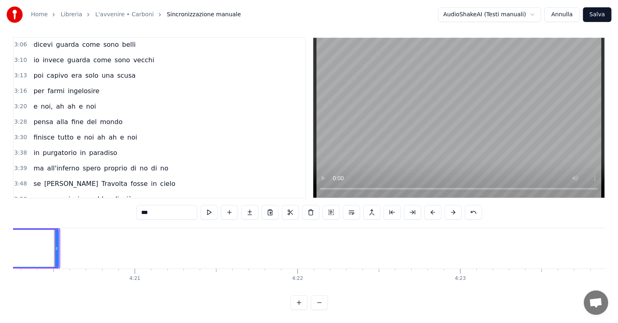
scroll to position [0, 41835]
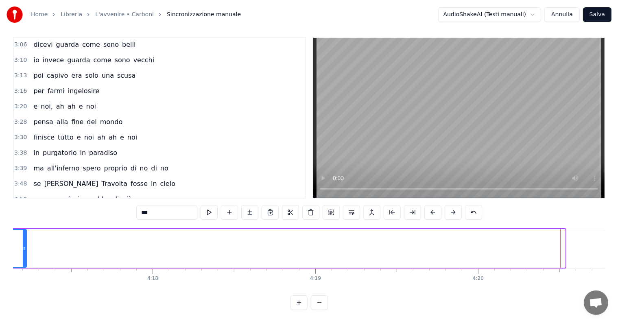
drag, startPoint x: 563, startPoint y: 233, endPoint x: 25, endPoint y: 239, distance: 538.1
click at [25, 239] on div at bounding box center [24, 248] width 3 height 37
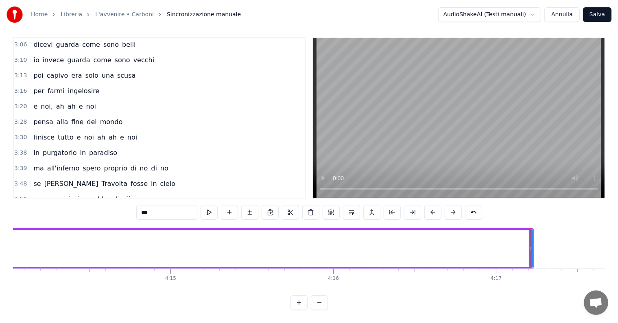
scroll to position [0, 41276]
drag, startPoint x: 582, startPoint y: 229, endPoint x: 335, endPoint y: 248, distance: 248.0
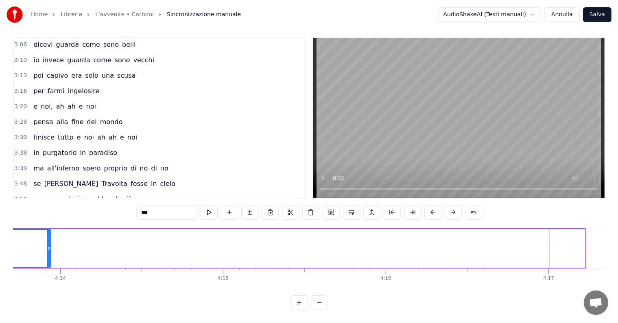
drag, startPoint x: 584, startPoint y: 226, endPoint x: 48, endPoint y: 232, distance: 536.5
click at [49, 232] on div at bounding box center [48, 248] width 3 height 37
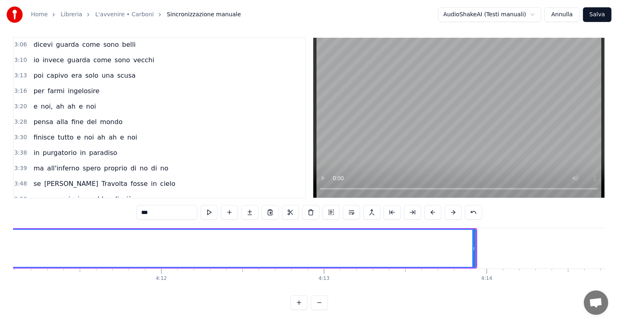
scroll to position [0, 40770]
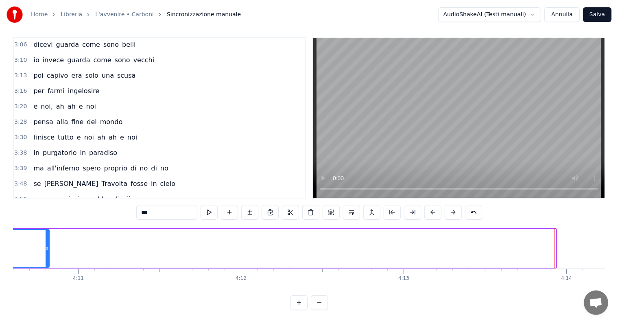
drag, startPoint x: 552, startPoint y: 227, endPoint x: 40, endPoint y: 238, distance: 511.8
click at [46, 238] on div at bounding box center [47, 248] width 3 height 37
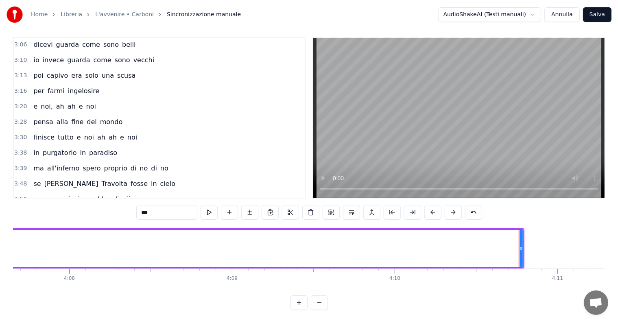
scroll to position [0, 40264]
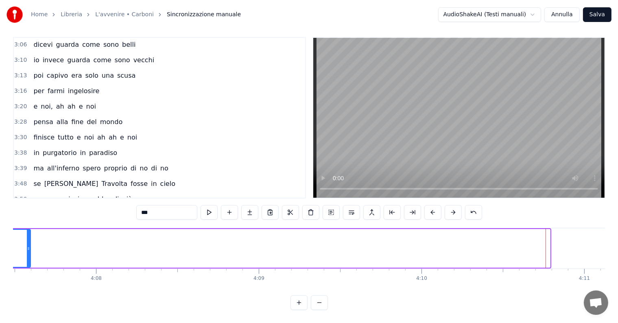
drag, startPoint x: 548, startPoint y: 229, endPoint x: 29, endPoint y: 238, distance: 519.1
click at [28, 237] on div at bounding box center [28, 248] width 3 height 37
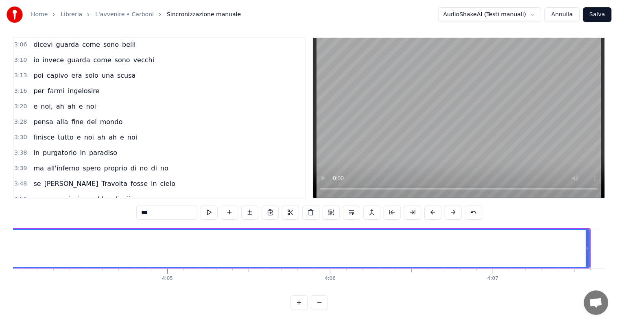
scroll to position [0, 39732]
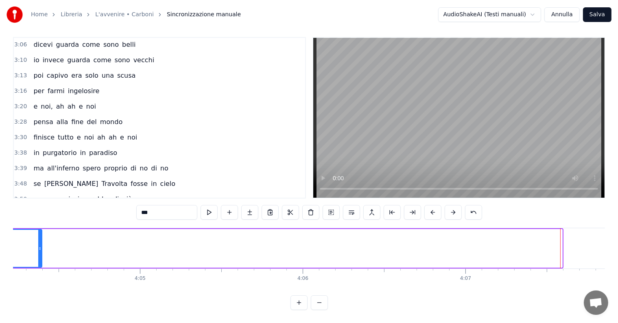
drag, startPoint x: 558, startPoint y: 229, endPoint x: 35, endPoint y: 235, distance: 523.9
click at [38, 235] on div at bounding box center [39, 248] width 3 height 37
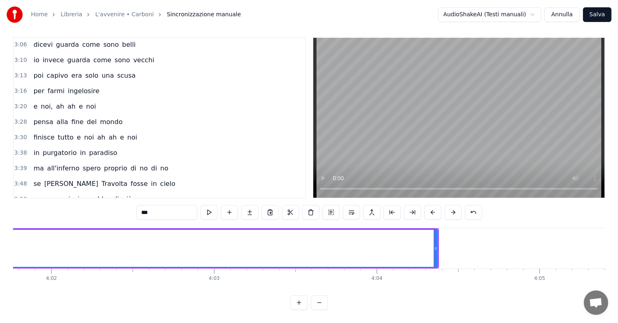
scroll to position [0, 39280]
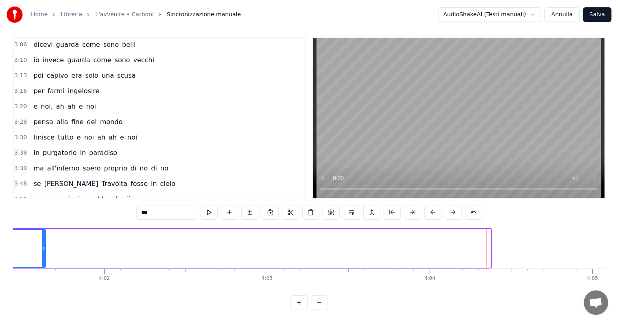
drag, startPoint x: 488, startPoint y: 234, endPoint x: 44, endPoint y: 233, distance: 445.0
click at [44, 233] on div at bounding box center [43, 248] width 3 height 37
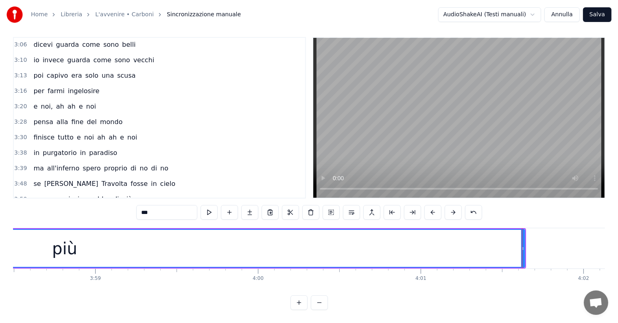
scroll to position [0, 38748]
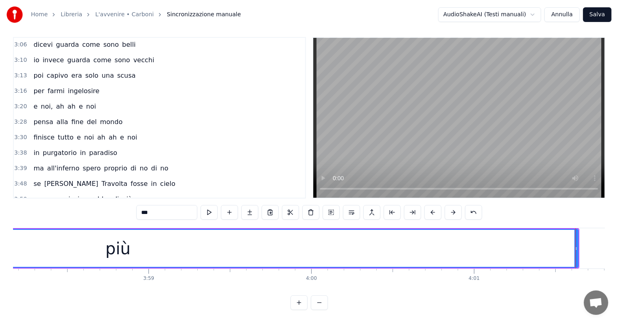
drag, startPoint x: 578, startPoint y: 229, endPoint x: 211, endPoint y: 232, distance: 366.5
click at [211, 232] on div "più" at bounding box center [118, 248] width 921 height 39
click at [531, 238] on div "più" at bounding box center [118, 248] width 920 height 37
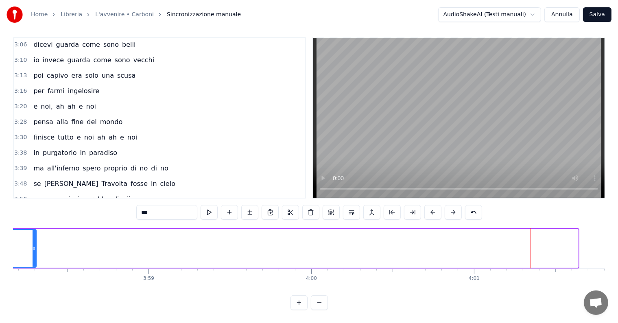
drag, startPoint x: 577, startPoint y: 230, endPoint x: 35, endPoint y: 223, distance: 541.8
click at [35, 230] on div at bounding box center [34, 248] width 3 height 37
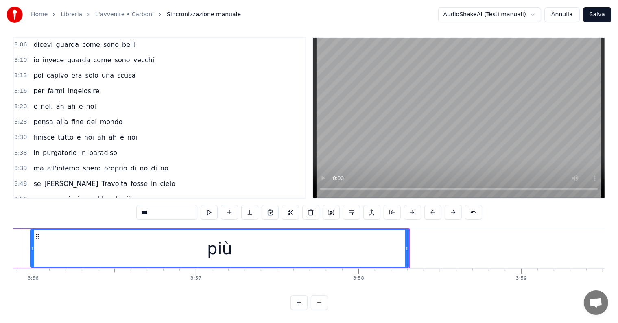
scroll to position [0, 38268]
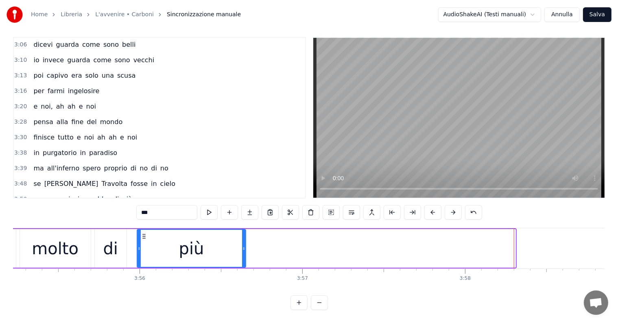
drag, startPoint x: 514, startPoint y: 229, endPoint x: 244, endPoint y: 225, distance: 269.7
click at [244, 230] on div at bounding box center [243, 248] width 3 height 37
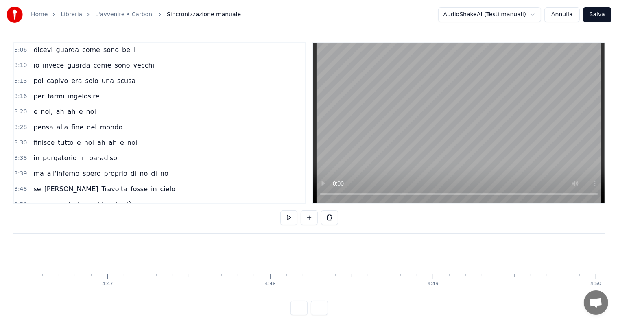
scroll to position [0, 37044]
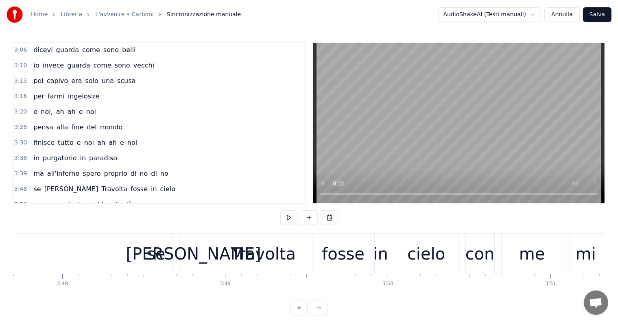
click at [600, 13] on button "Salva" at bounding box center [597, 14] width 28 height 15
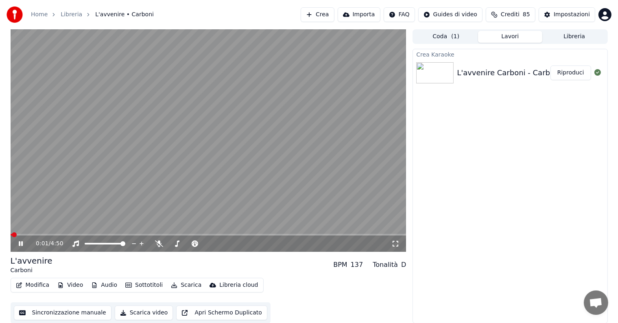
click at [574, 72] on button "Riproduci" at bounding box center [570, 72] width 41 height 15
click at [21, 243] on icon at bounding box center [21, 243] width 4 height 5
click at [106, 286] on button "Audio" at bounding box center [104, 284] width 33 height 11
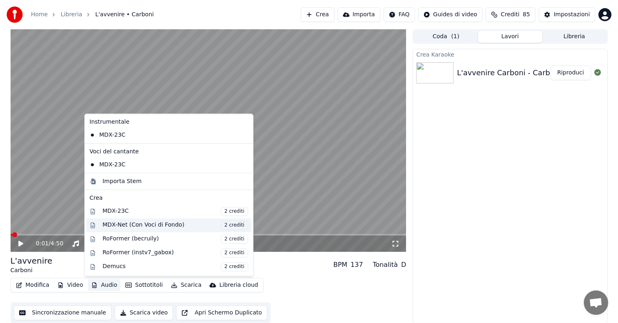
click at [145, 228] on div "MDX-Net (Con Voci di Fondo) 2 crediti" at bounding box center [175, 225] width 146 height 9
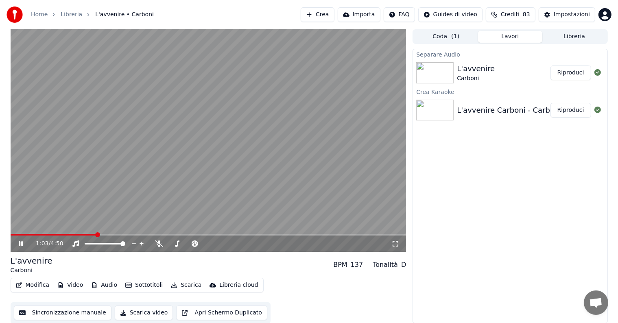
click at [17, 241] on icon at bounding box center [26, 243] width 19 height 7
click at [580, 76] on button "Riproduci" at bounding box center [570, 72] width 41 height 15
click at [20, 244] on icon at bounding box center [21, 243] width 4 height 5
click at [98, 284] on button "Audio" at bounding box center [104, 284] width 33 height 11
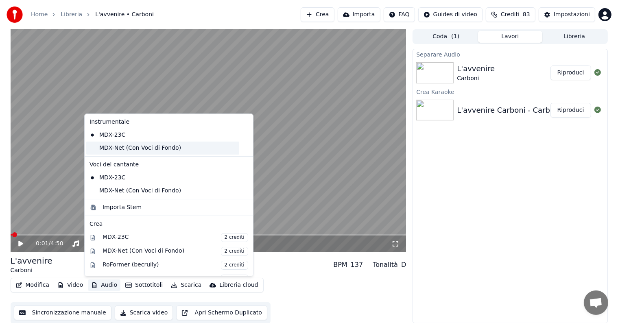
click at [124, 144] on div "MDX-Net (Con Voci di Fondo)" at bounding box center [162, 148] width 153 height 13
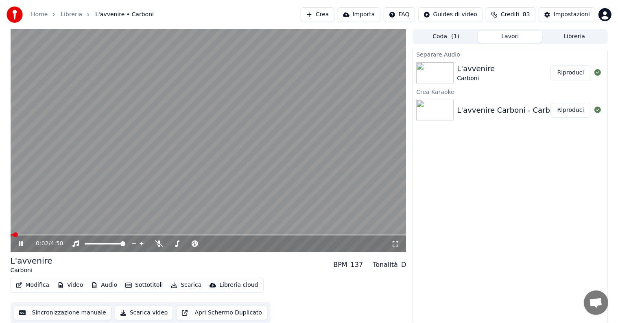
click at [21, 243] on icon at bounding box center [26, 243] width 19 height 7
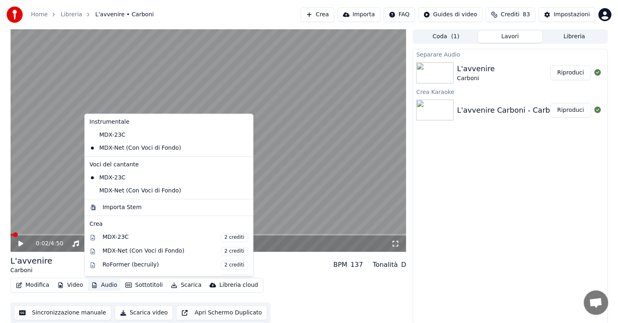
click at [102, 284] on button "Audio" at bounding box center [104, 284] width 33 height 11
click at [113, 194] on div "MDX-Net (Con Voci di Fondo)" at bounding box center [162, 190] width 153 height 13
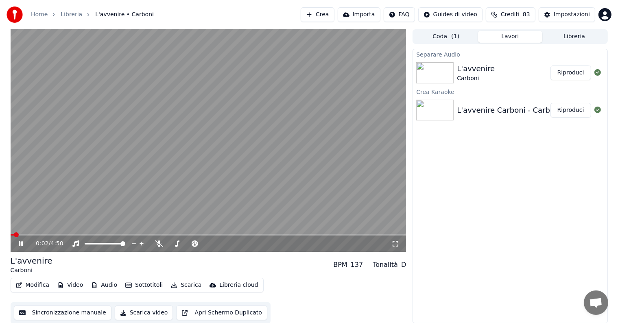
click at [20, 243] on icon at bounding box center [21, 243] width 4 height 5
click at [100, 285] on button "Audio" at bounding box center [104, 284] width 33 height 11
click at [187, 284] on button "Scarica" at bounding box center [186, 284] width 37 height 11
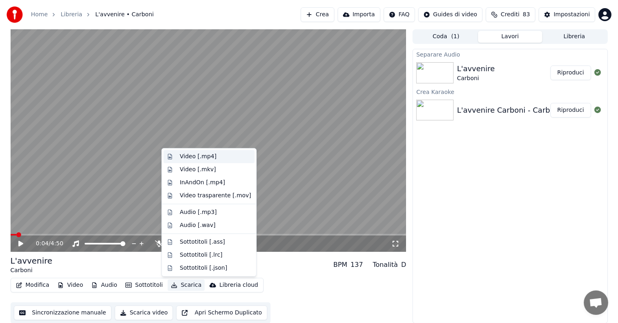
click at [210, 155] on div "Video [.mp4]" at bounding box center [198, 157] width 37 height 8
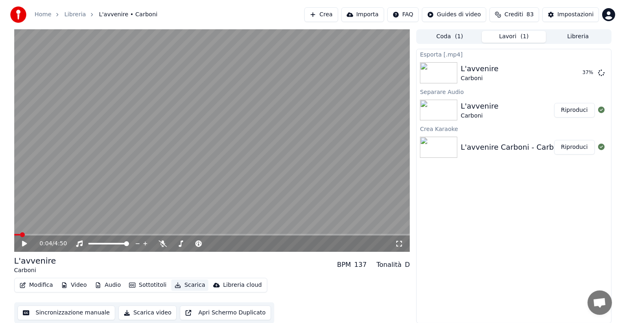
scroll to position [0, 0]
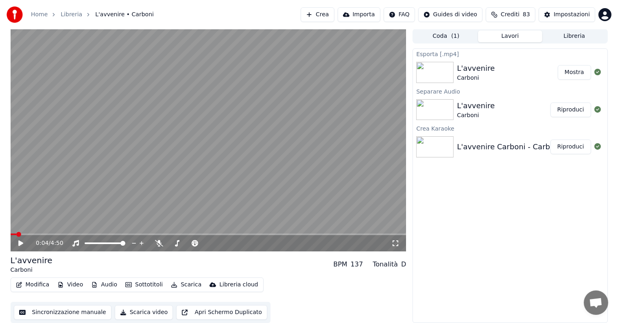
click at [579, 72] on button "Mostra" at bounding box center [574, 72] width 33 height 15
click at [327, 15] on button "Crea" at bounding box center [317, 14] width 33 height 15
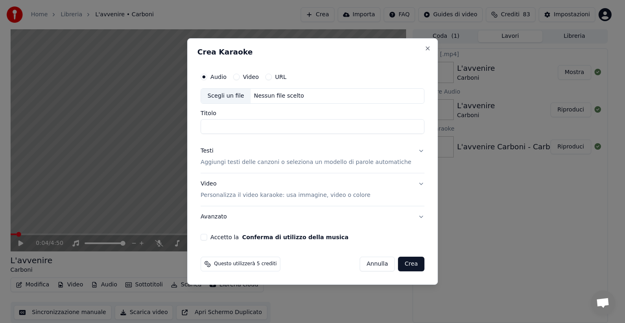
click at [286, 91] on div "Scegli un file Nessun file scelto" at bounding box center [313, 95] width 224 height 15
type input "**********"
click at [412, 151] on button "Testi Aggiungi testi delle canzoni o seleziona un modello di parole automatiche" at bounding box center [313, 156] width 224 height 33
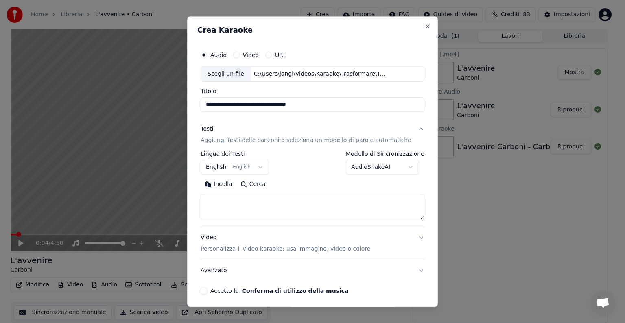
click at [261, 166] on button "English English" at bounding box center [235, 167] width 68 height 15
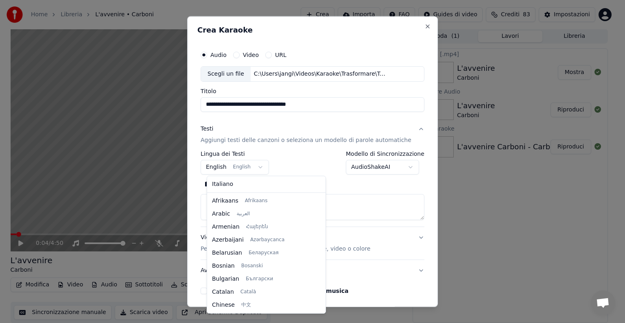
scroll to position [65, 0]
select select "**"
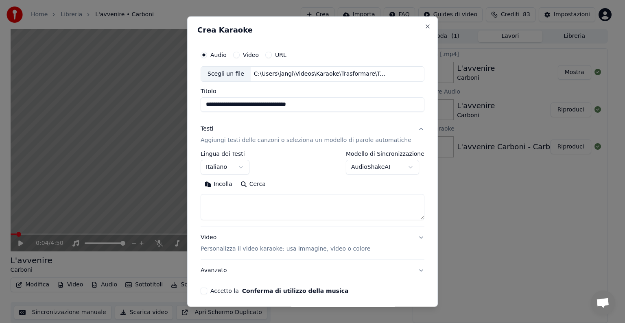
click at [229, 205] on textarea at bounding box center [313, 207] width 224 height 26
click at [230, 185] on button "Incolla" at bounding box center [219, 184] width 36 height 13
click at [407, 236] on button "Video Personalizza il video karaoke: usa immagine, video o colore" at bounding box center [313, 243] width 224 height 33
type textarea "**********"
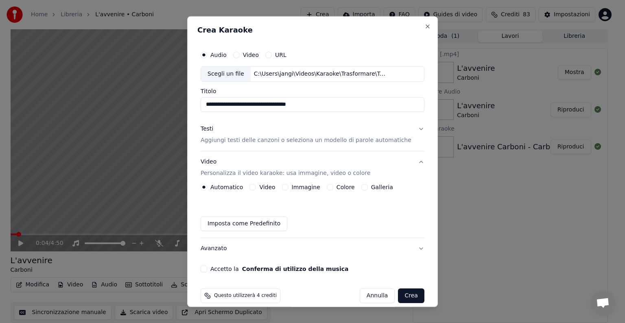
click at [288, 187] on button "Immagine" at bounding box center [285, 187] width 7 height 7
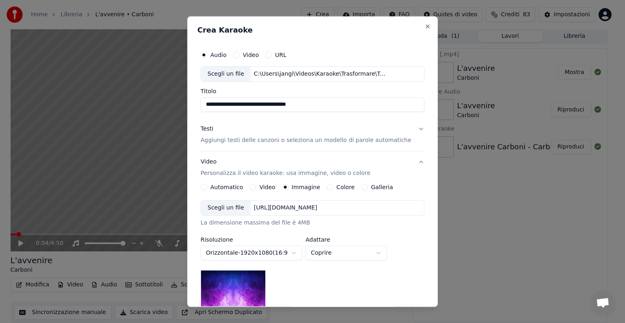
click at [321, 207] on div "[URL][DOMAIN_NAME]" at bounding box center [286, 208] width 70 height 8
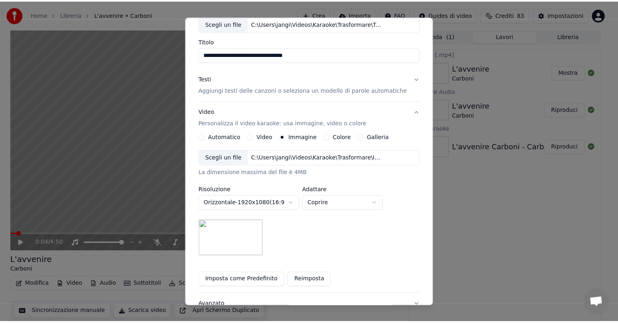
scroll to position [116, 0]
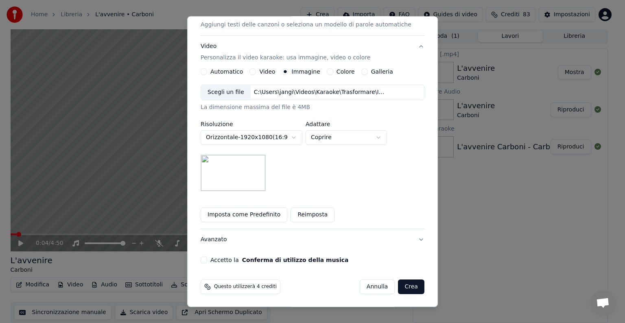
click at [207, 262] on button "Accetto la Conferma di utilizzo della musica" at bounding box center [204, 260] width 7 height 7
click at [398, 287] on button "Crea" at bounding box center [411, 286] width 26 height 15
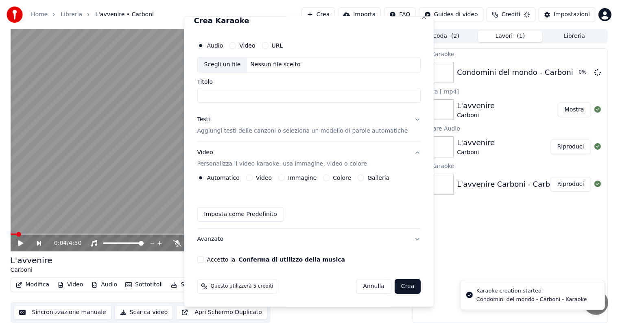
scroll to position [9, 0]
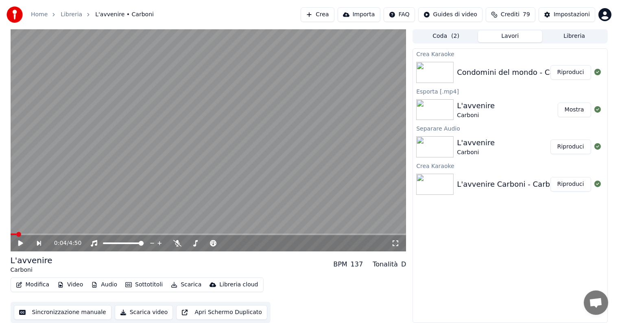
click at [568, 74] on button "Riproduci" at bounding box center [570, 72] width 41 height 15
click at [19, 242] on icon at bounding box center [21, 243] width 4 height 5
click at [41, 283] on button "Modifica" at bounding box center [33, 284] width 40 height 11
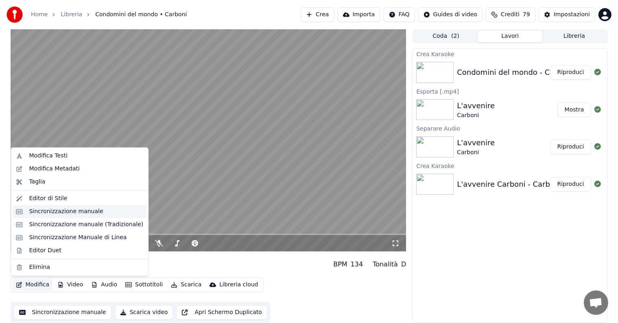
click at [41, 209] on div "Sincronizzazione manuale" at bounding box center [66, 211] width 74 height 8
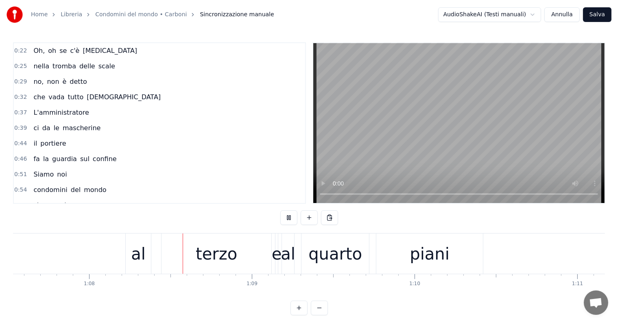
scroll to position [0, 11115]
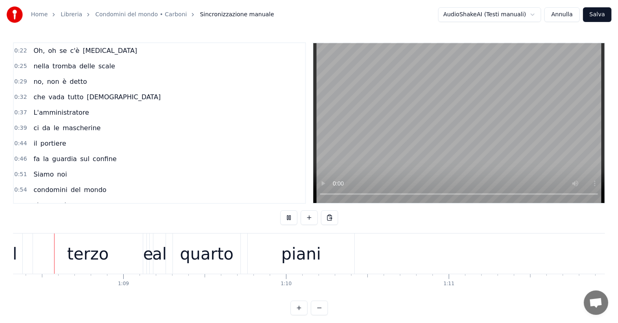
click at [35, 252] on div "terzo" at bounding box center [88, 253] width 110 height 40
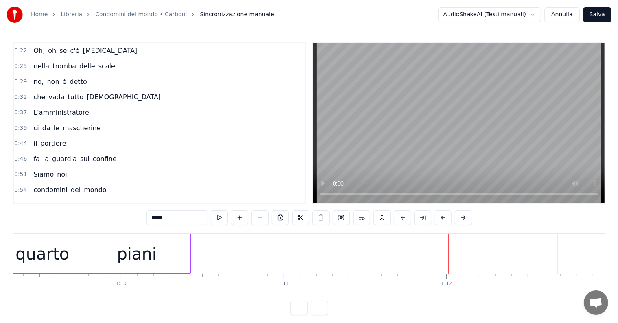
scroll to position [0, 11200]
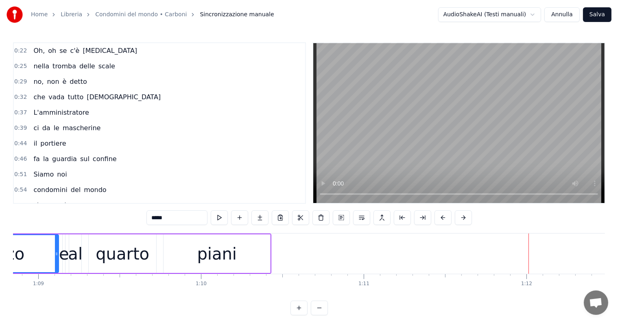
click at [220, 266] on div "piani" at bounding box center [217, 253] width 107 height 39
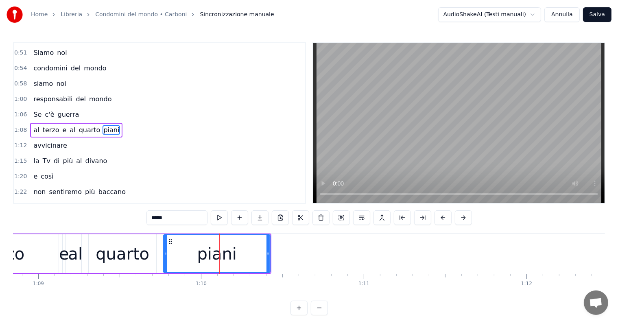
scroll to position [122, 0]
click at [179, 218] on input "*****" at bounding box center [176, 217] width 61 height 15
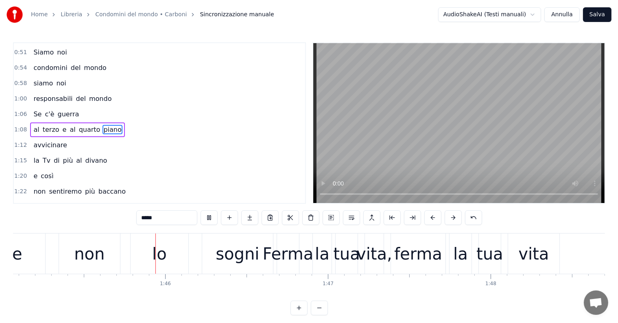
scroll to position [0, 17093]
click at [345, 261] on div "tua" at bounding box center [346, 254] width 27 height 24
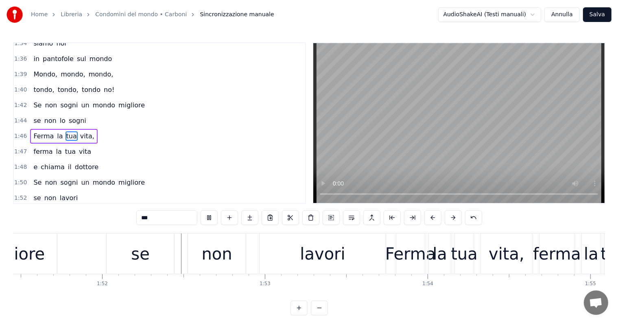
scroll to position [0, 18157]
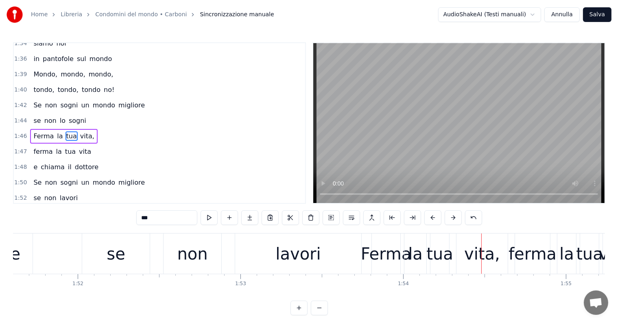
click at [113, 260] on div "se" at bounding box center [116, 254] width 18 height 24
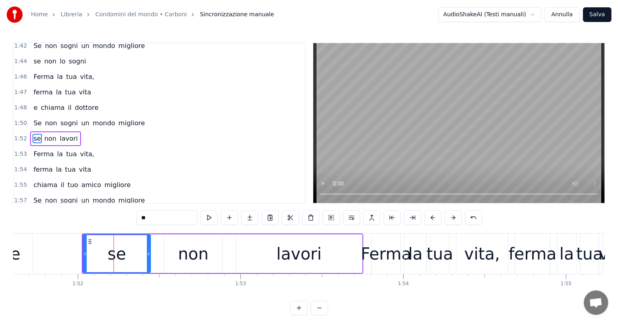
scroll to position [376, 0]
click at [292, 257] on div "lavori" at bounding box center [298, 254] width 45 height 24
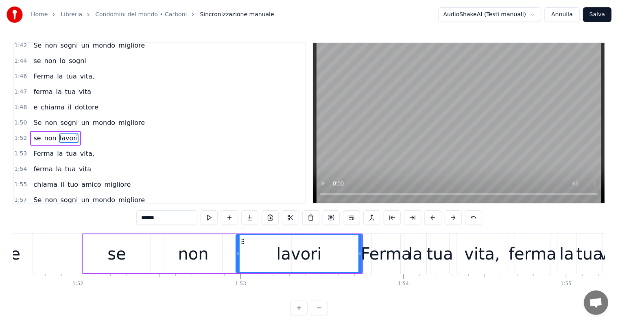
click at [165, 218] on input "******" at bounding box center [166, 217] width 61 height 15
type input "*******"
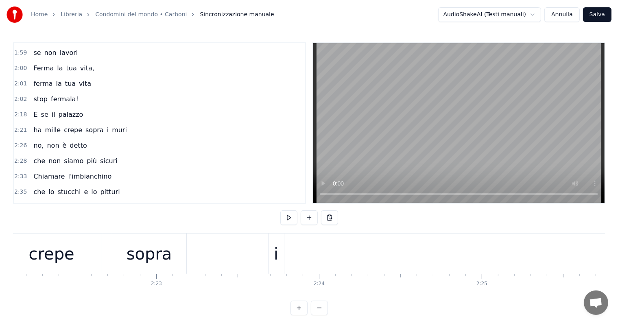
scroll to position [0, 23001]
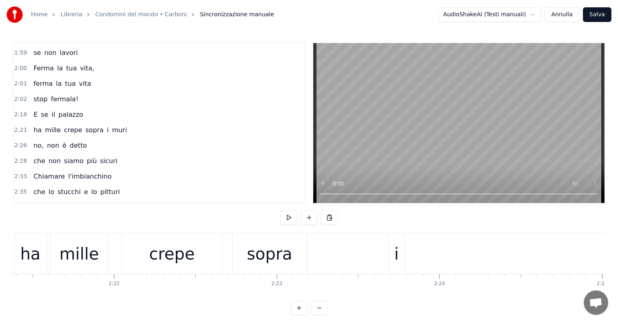
click at [182, 245] on div "crepe" at bounding box center [172, 254] width 46 height 24
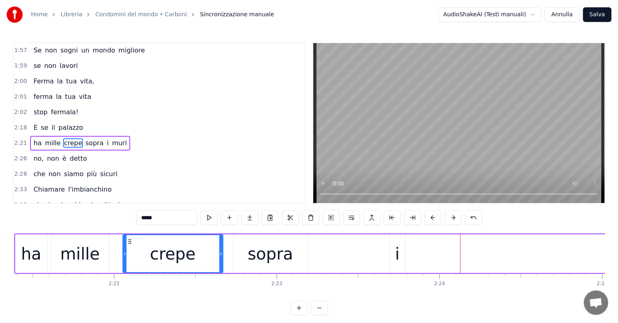
click at [398, 251] on div "i" at bounding box center [397, 254] width 4 height 24
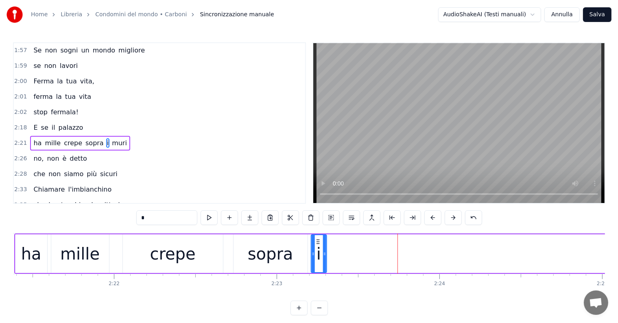
drag, startPoint x: 395, startPoint y: 240, endPoint x: 316, endPoint y: 238, distance: 78.5
click at [316, 238] on icon at bounding box center [318, 241] width 7 height 7
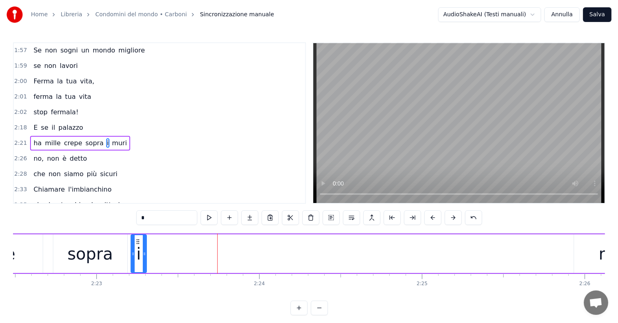
scroll to position [0, 23261]
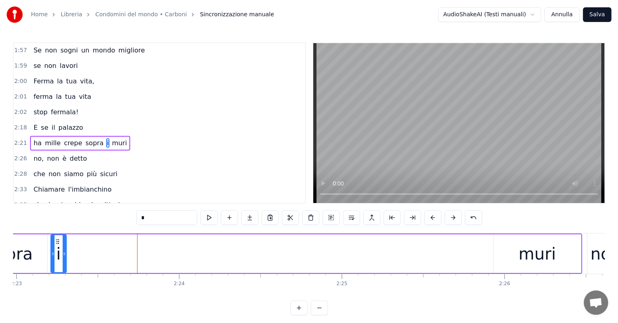
click at [519, 256] on div "muri" at bounding box center [537, 253] width 87 height 39
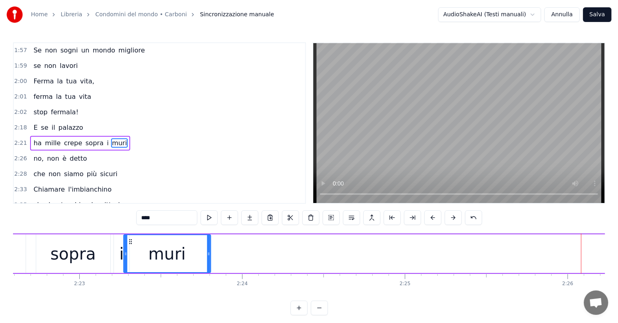
scroll to position [0, 23196]
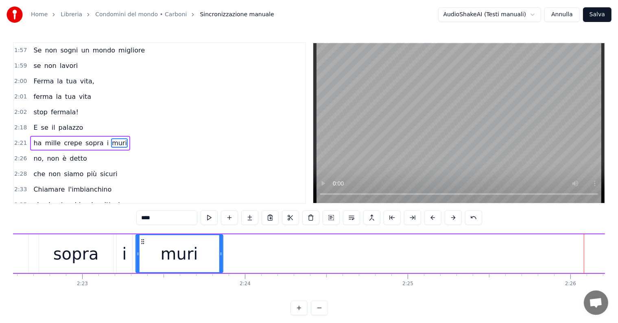
drag, startPoint x: 501, startPoint y: 242, endPoint x: 143, endPoint y: 253, distance: 358.1
click at [143, 253] on div "muri" at bounding box center [179, 253] width 86 height 37
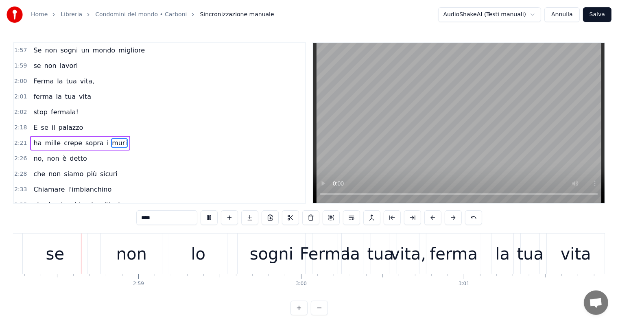
scroll to position [0, 29023]
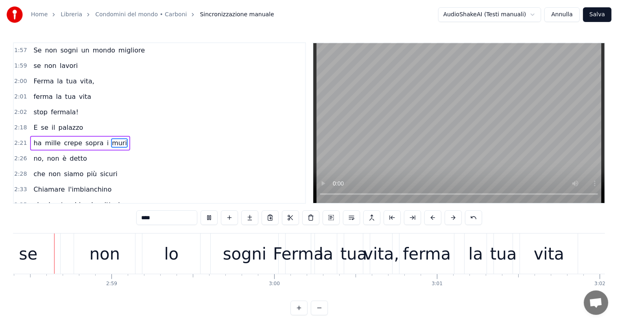
click at [34, 252] on div "se" at bounding box center [28, 254] width 18 height 24
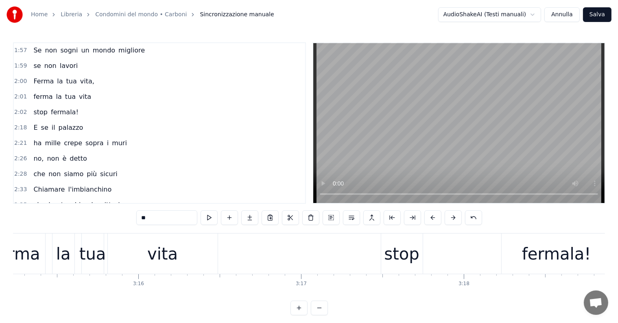
scroll to position [0, 31602]
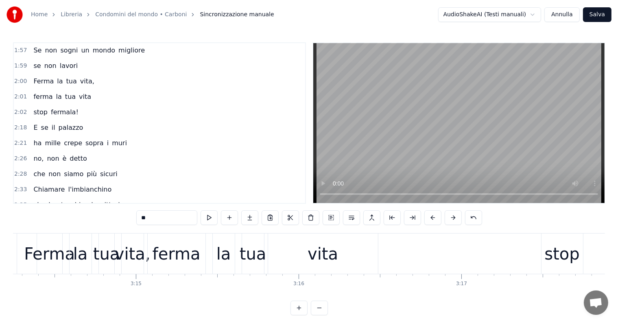
click at [327, 253] on div "vita" at bounding box center [322, 254] width 31 height 24
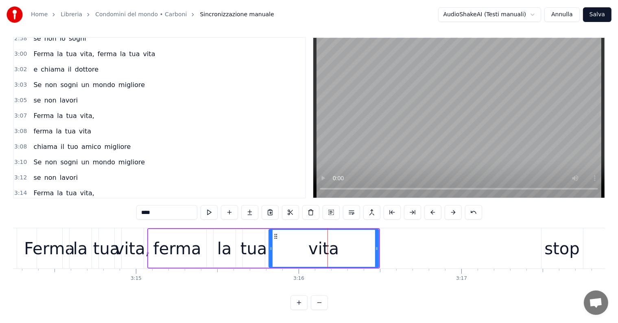
scroll to position [813, 0]
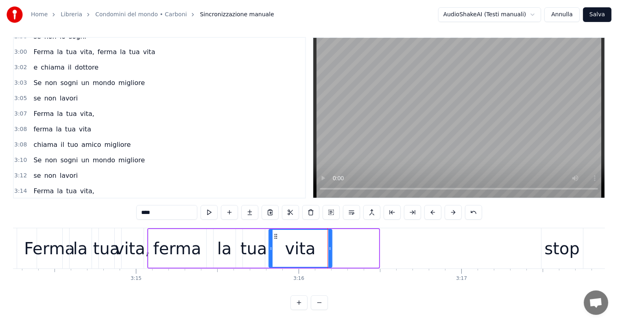
drag, startPoint x: 377, startPoint y: 238, endPoint x: 331, endPoint y: 238, distance: 46.8
click at [331, 245] on icon at bounding box center [329, 248] width 3 height 7
click at [556, 240] on div "stop" at bounding box center [561, 248] width 35 height 24
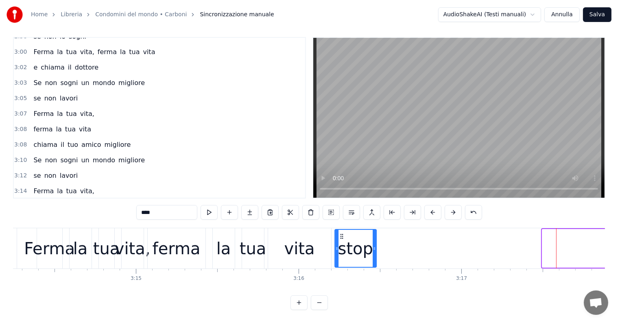
drag, startPoint x: 549, startPoint y: 227, endPoint x: 342, endPoint y: 238, distance: 207.7
click at [342, 238] on div "stop" at bounding box center [355, 248] width 41 height 37
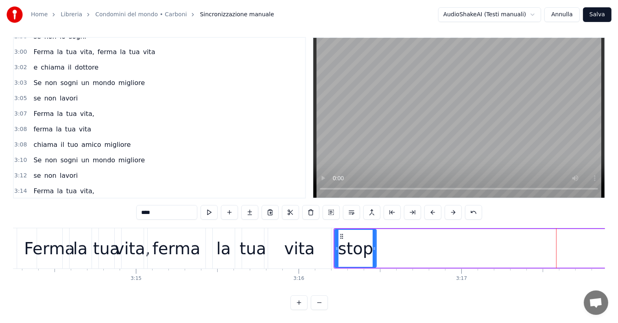
click at [52, 239] on div "Ferma" at bounding box center [49, 248] width 51 height 24
type input "*****"
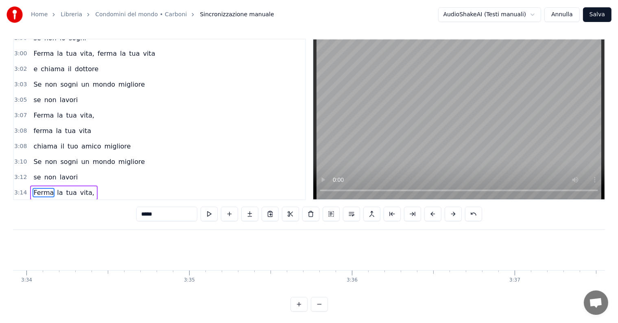
scroll to position [0, 34822]
click at [569, 12] on button "Annulla" at bounding box center [561, 14] width 35 height 15
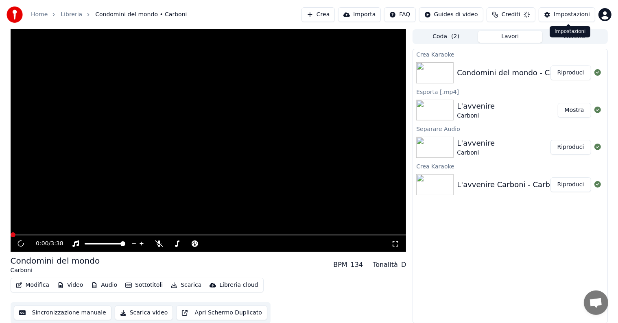
scroll to position [0, 0]
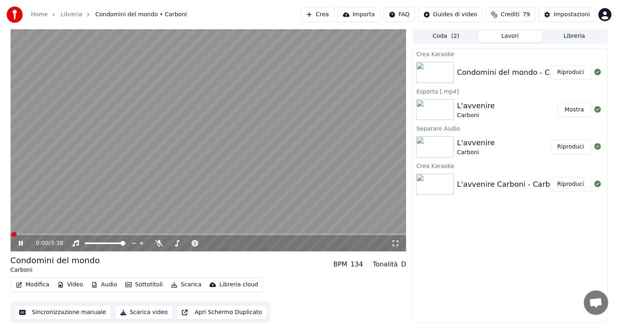
click at [20, 243] on icon at bounding box center [26, 243] width 19 height 7
click at [102, 285] on button "Audio" at bounding box center [104, 284] width 33 height 11
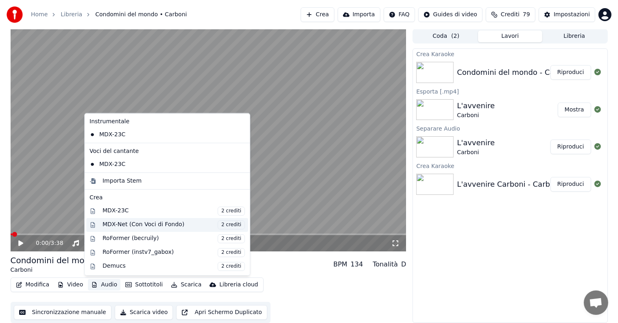
click at [132, 222] on div "MDX-Net (Con Voci di Fondo) 2 crediti" at bounding box center [173, 224] width 142 height 9
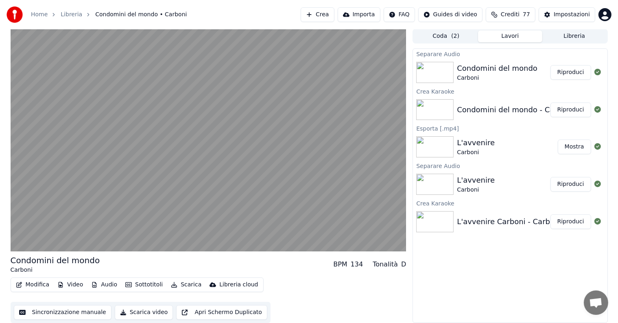
click at [576, 72] on button "Riproduci" at bounding box center [570, 72] width 41 height 15
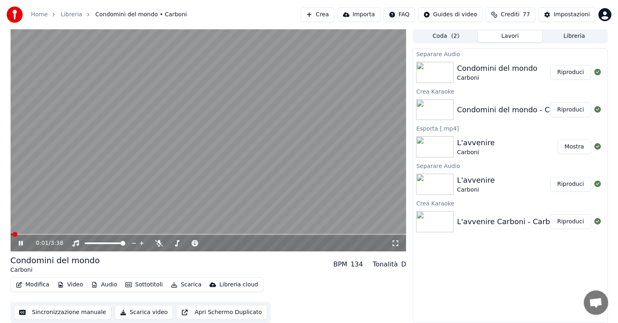
click at [19, 242] on icon at bounding box center [21, 243] width 4 height 5
click at [106, 287] on button "Audio" at bounding box center [104, 284] width 33 height 11
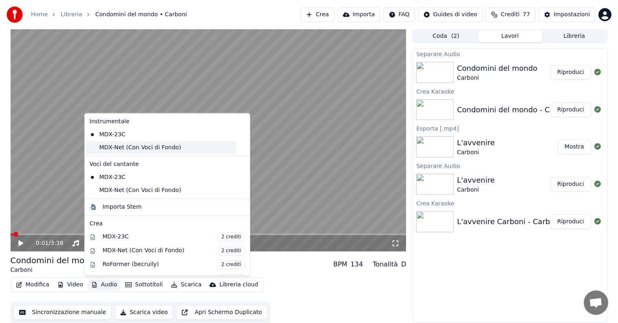
click at [141, 150] on div "MDX-Net (Con Voci di Fondo)" at bounding box center [161, 147] width 150 height 13
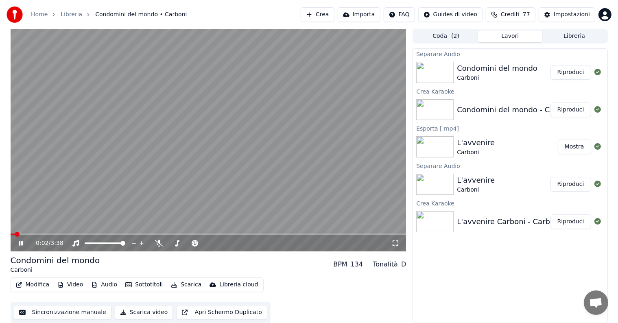
click at [19, 242] on icon at bounding box center [21, 243] width 4 height 5
click at [101, 285] on button "Audio" at bounding box center [104, 284] width 33 height 11
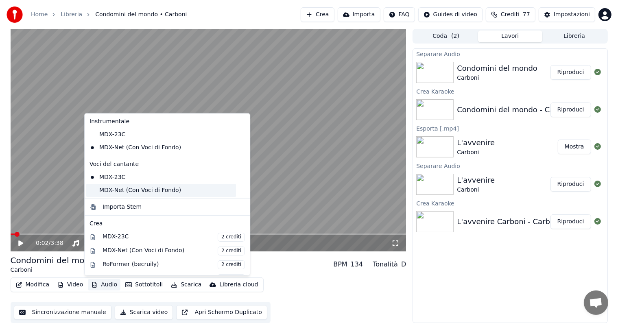
click at [118, 186] on div "MDX-Net (Con Voci di Fondo)" at bounding box center [161, 190] width 150 height 13
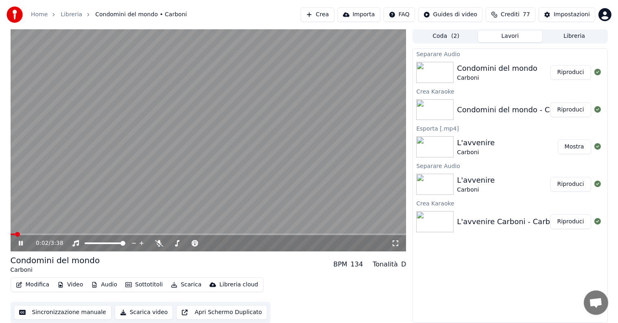
click at [21, 242] on icon at bounding box center [21, 243] width 4 height 5
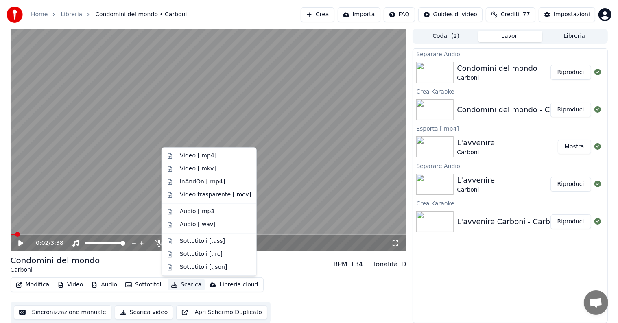
click at [188, 286] on button "Scarica" at bounding box center [186, 284] width 37 height 11
click at [197, 157] on div "Video [.mp4]" at bounding box center [198, 156] width 37 height 8
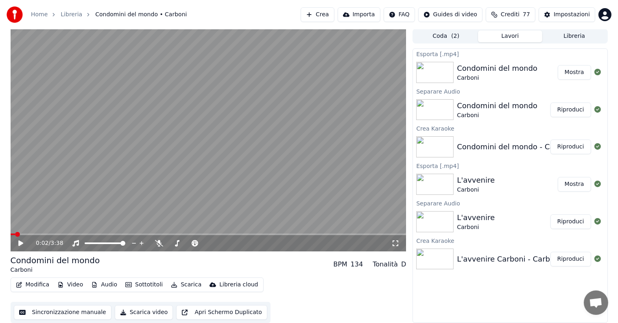
click at [573, 72] on button "Mostra" at bounding box center [574, 72] width 33 height 15
